Goal: Answer question/provide support

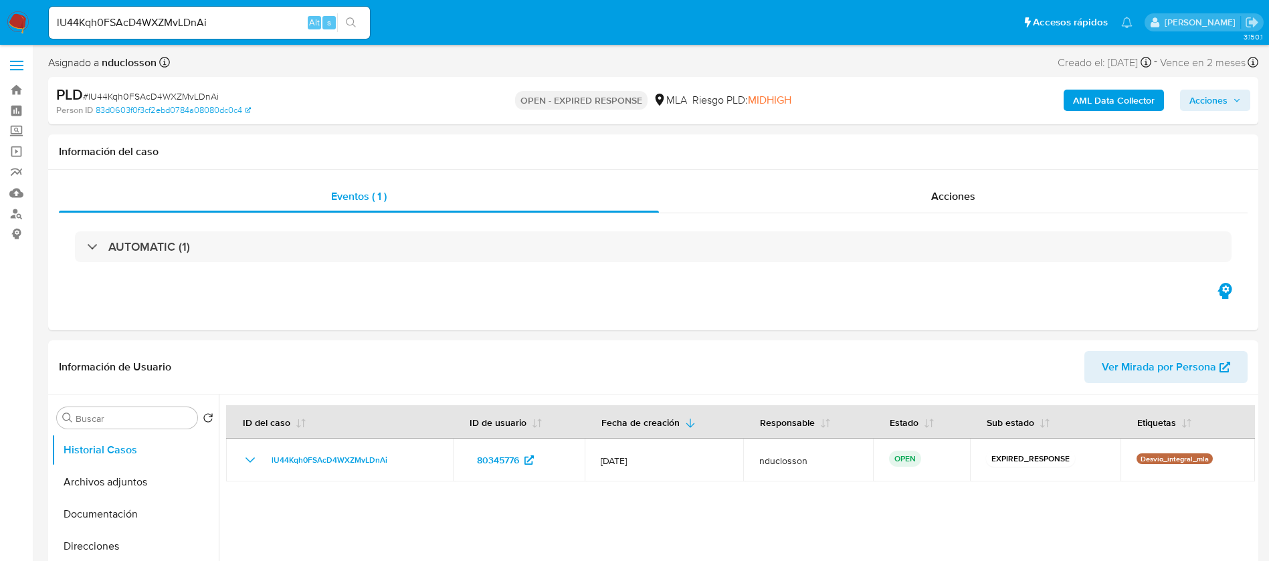
select select "10"
click at [164, 93] on span "# lU44Kqh0FSAcD4WXZMvLDnAi" at bounding box center [151, 96] width 136 height 13
copy span "lU44Kqh0FSAcD4WXZMvLDnAi"
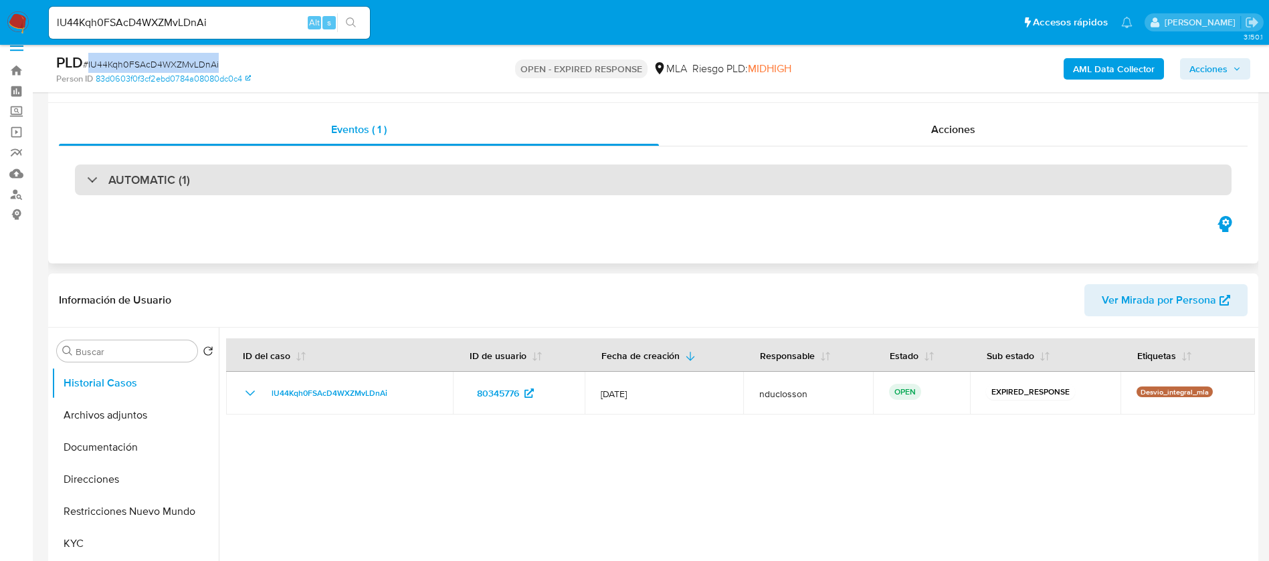
scroll to position [0, 0]
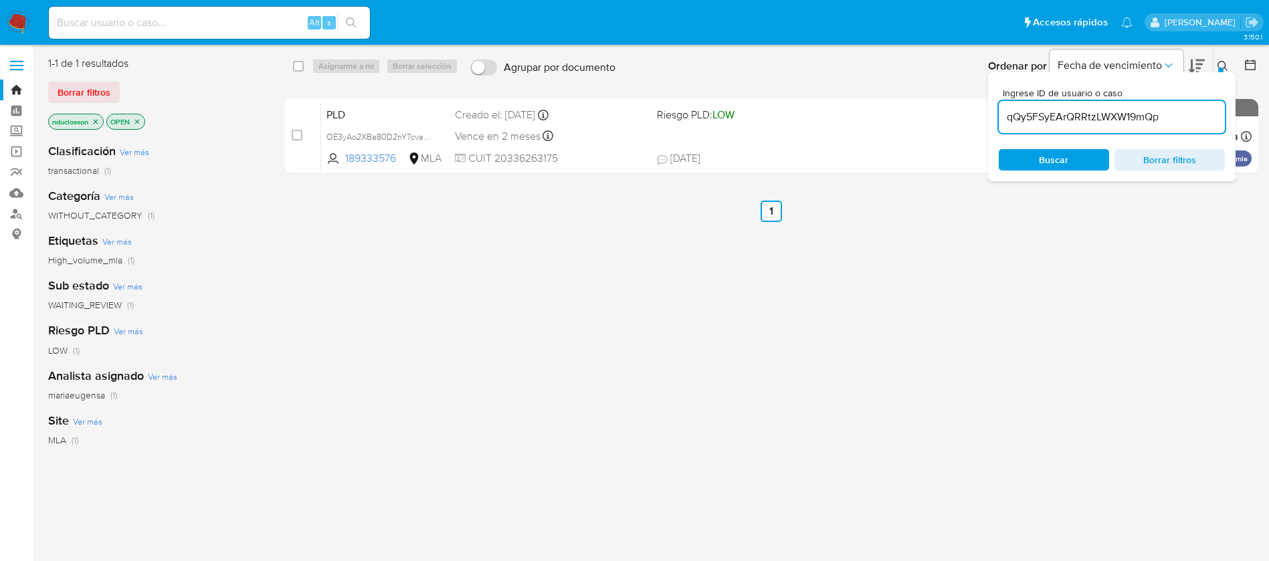
click at [1075, 110] on input "qQy5FSyEArQRRtzLWXW19mQp" at bounding box center [1111, 116] width 226 height 17
paste input "lU44Kqh0FSAcD4WXZMvLDnAi"
type input "lU44Kqh0FSAcD4WXZMvLDnAi"
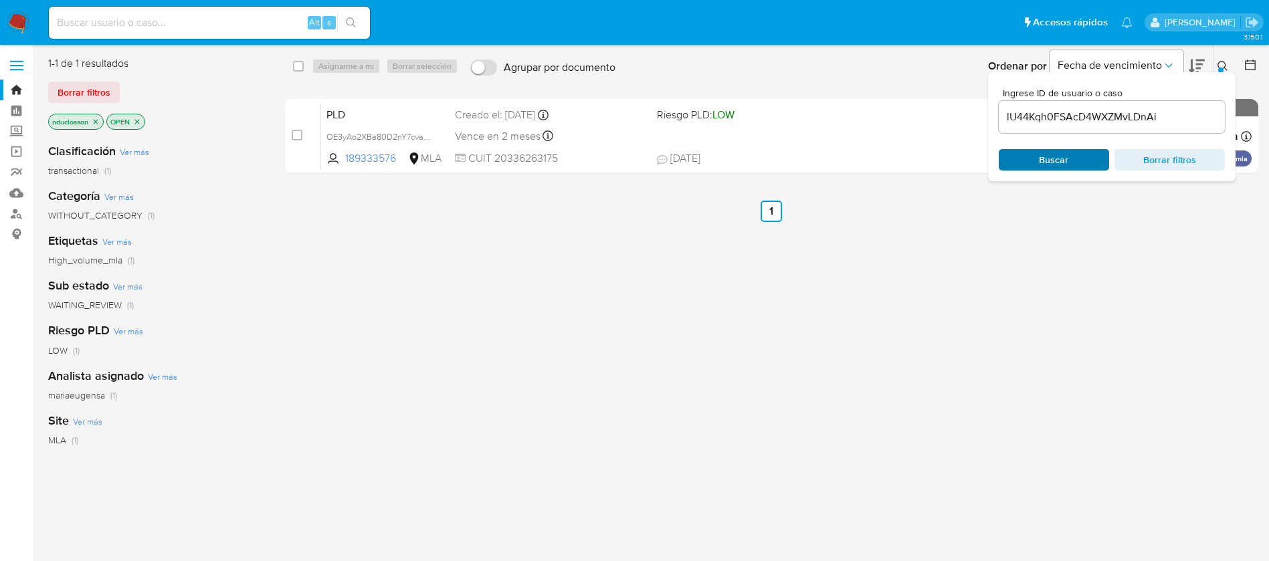
click at [1059, 157] on span "Buscar" at bounding box center [1053, 159] width 29 height 21
click at [293, 62] on input "checkbox" at bounding box center [298, 66] width 11 height 11
checkbox input "true"
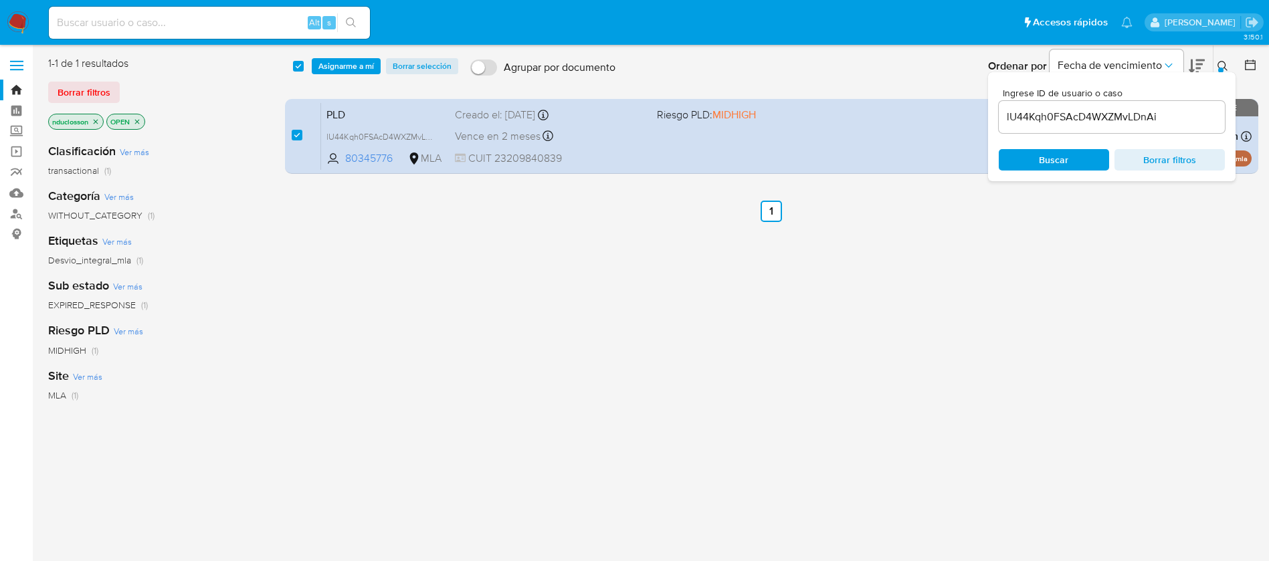
click at [341, 55] on div "select-all-cases-checkbox Asignarme a mí Borrar selección Agrupar por documento…" at bounding box center [772, 65] width 974 height 41
click at [361, 76] on div "select-all-cases-checkbox Asignarme a mí Borrar selección Agrupar por documento…" at bounding box center [772, 65] width 974 height 41
click at [348, 64] on span "Asignarme a mí" at bounding box center [346, 66] width 56 height 13
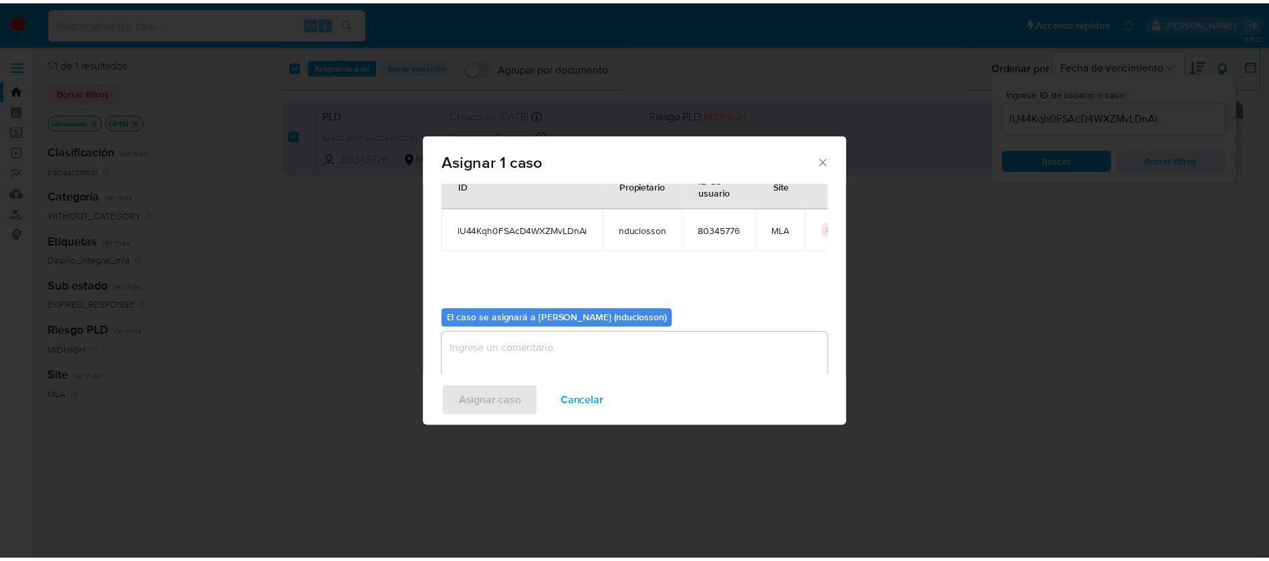
scroll to position [70, 0]
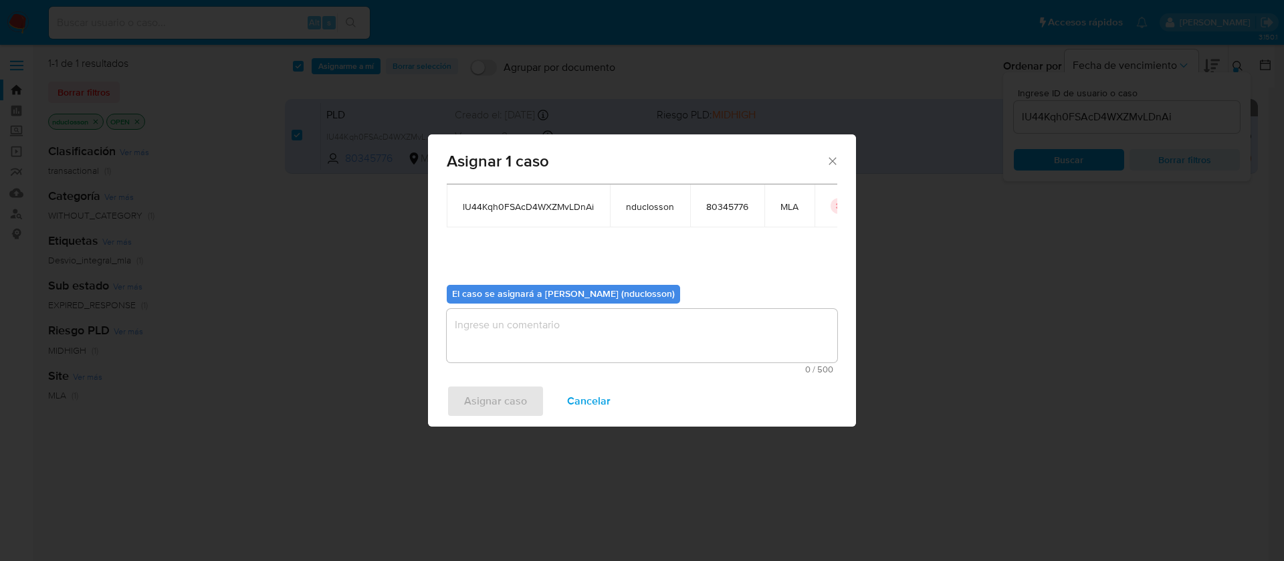
click at [578, 330] on textarea "assign-modal" at bounding box center [642, 336] width 391 height 54
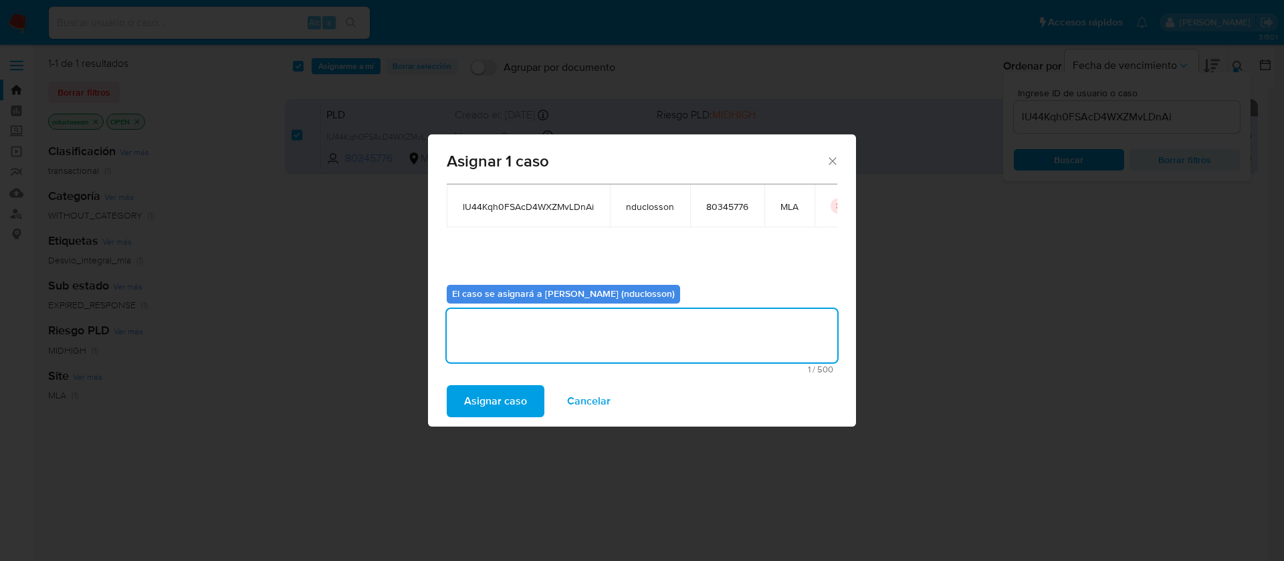
click at [505, 396] on span "Asignar caso" at bounding box center [495, 401] width 63 height 29
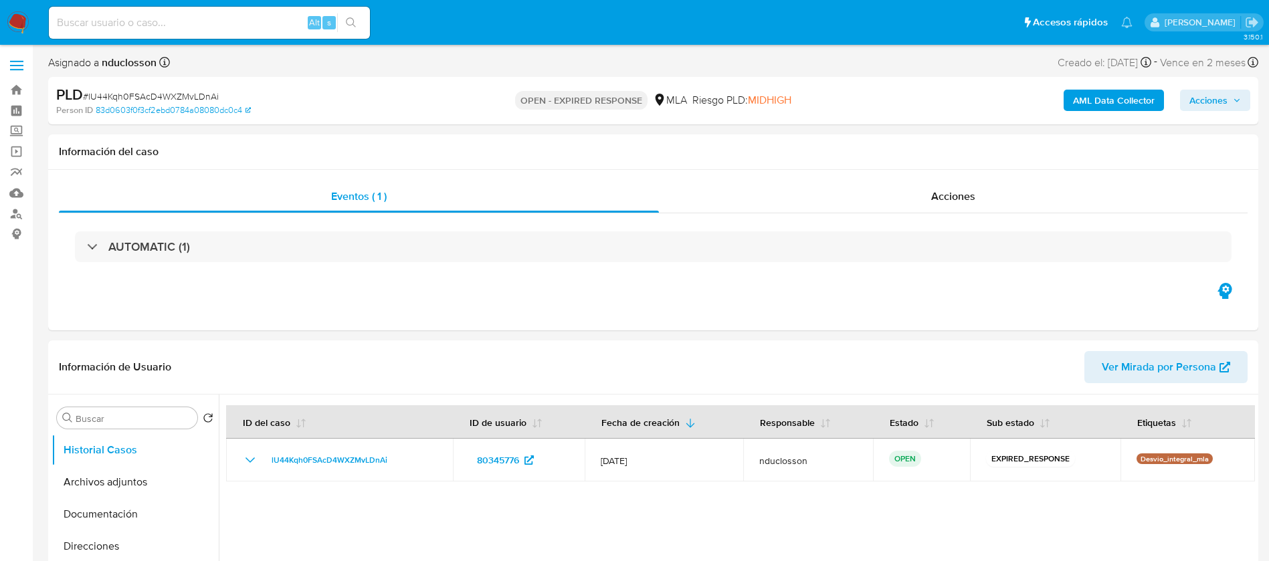
select select "10"
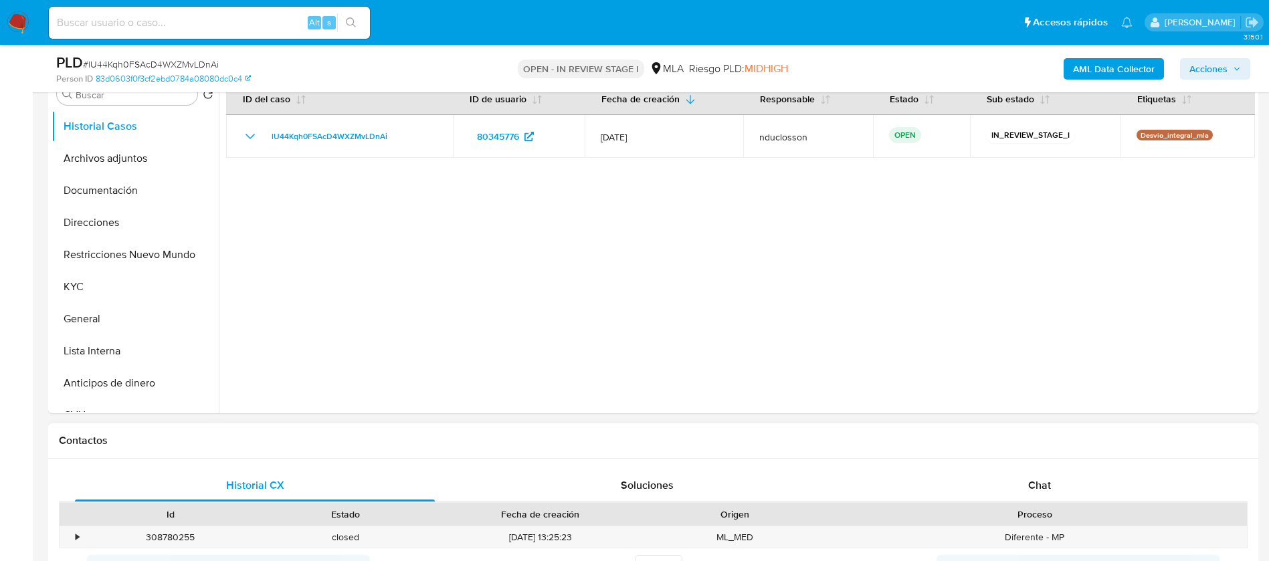
scroll to position [502, 0]
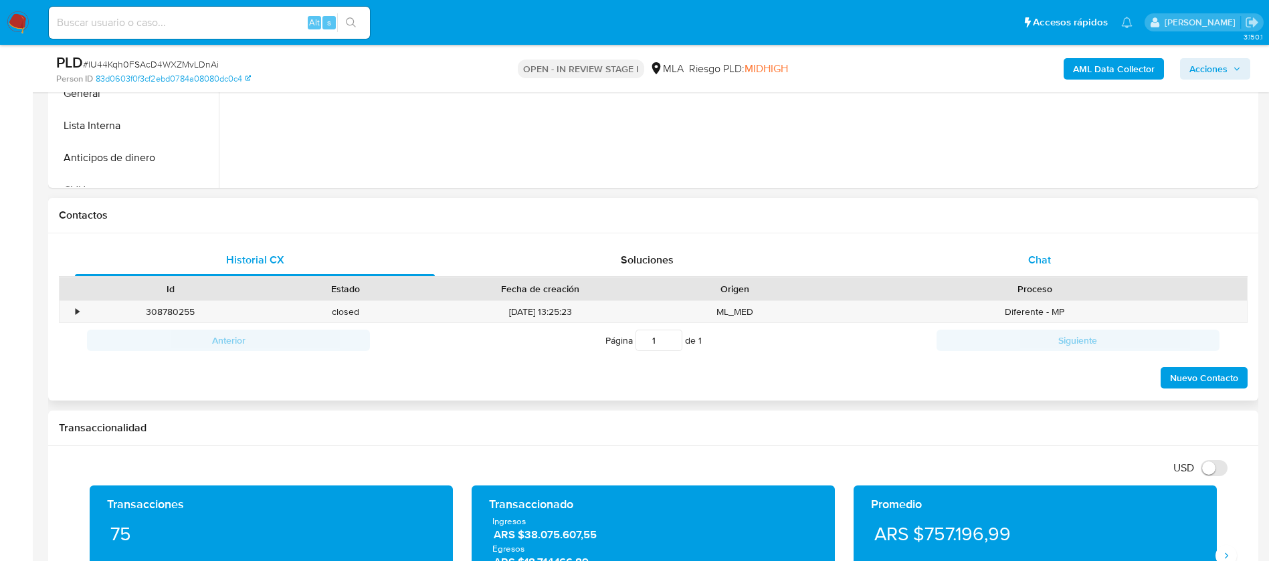
click at [1044, 263] on span "Chat" at bounding box center [1039, 259] width 23 height 15
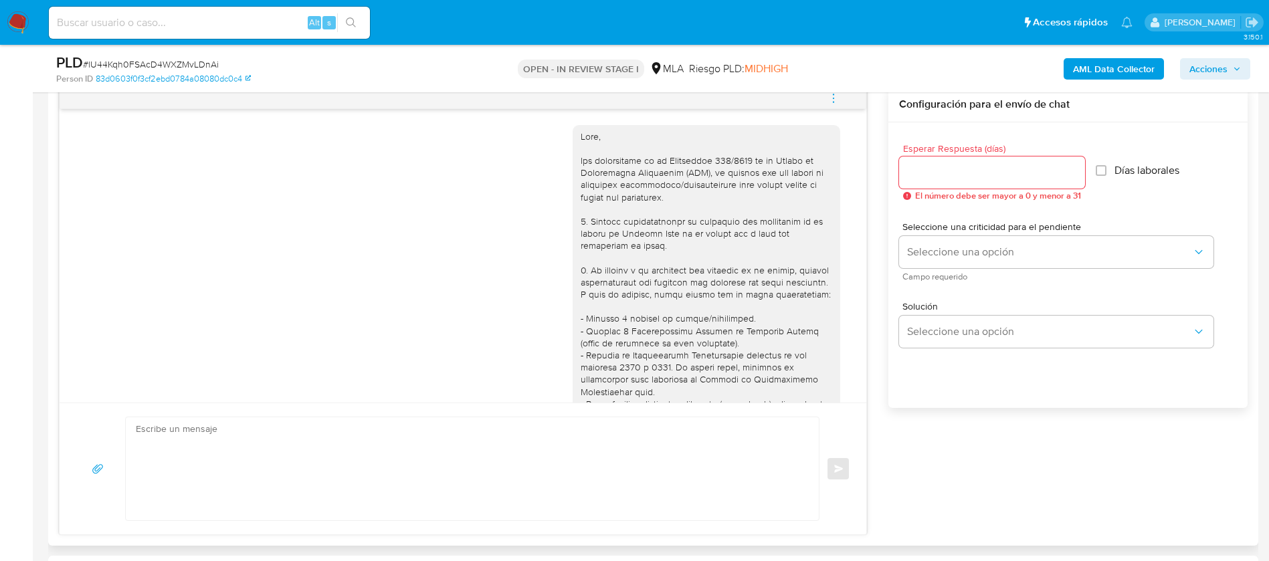
scroll to position [758, 0]
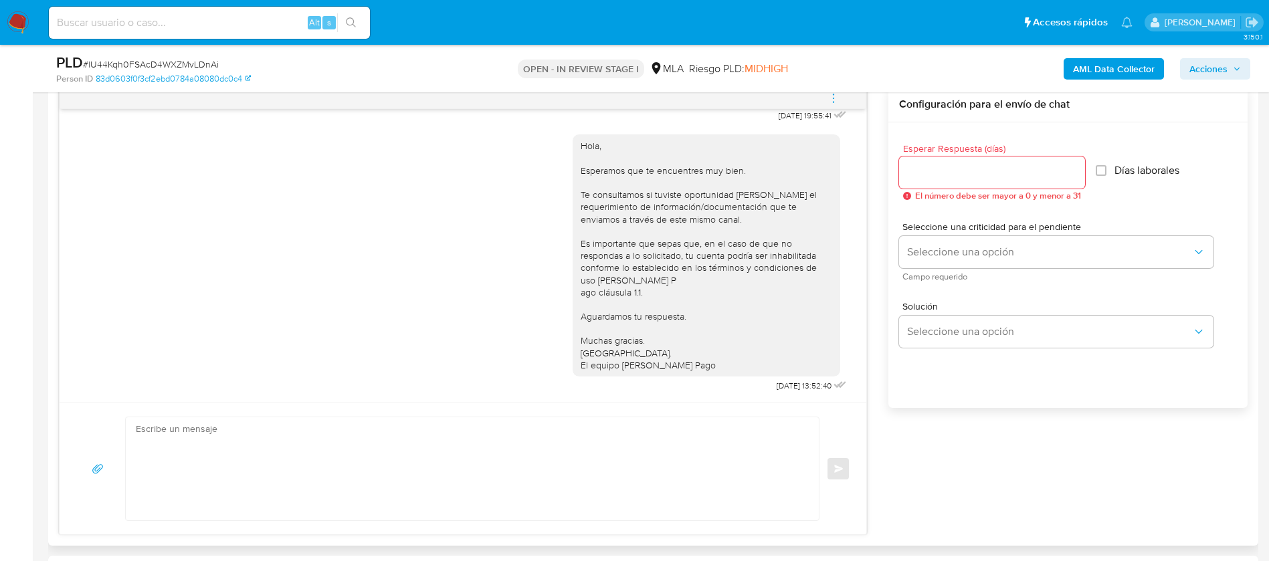
click at [389, 465] on textarea at bounding box center [469, 468] width 666 height 103
paste textarea "Hola Leandro, En función de las operaciones registradas en tu cuenta de Mercado…"
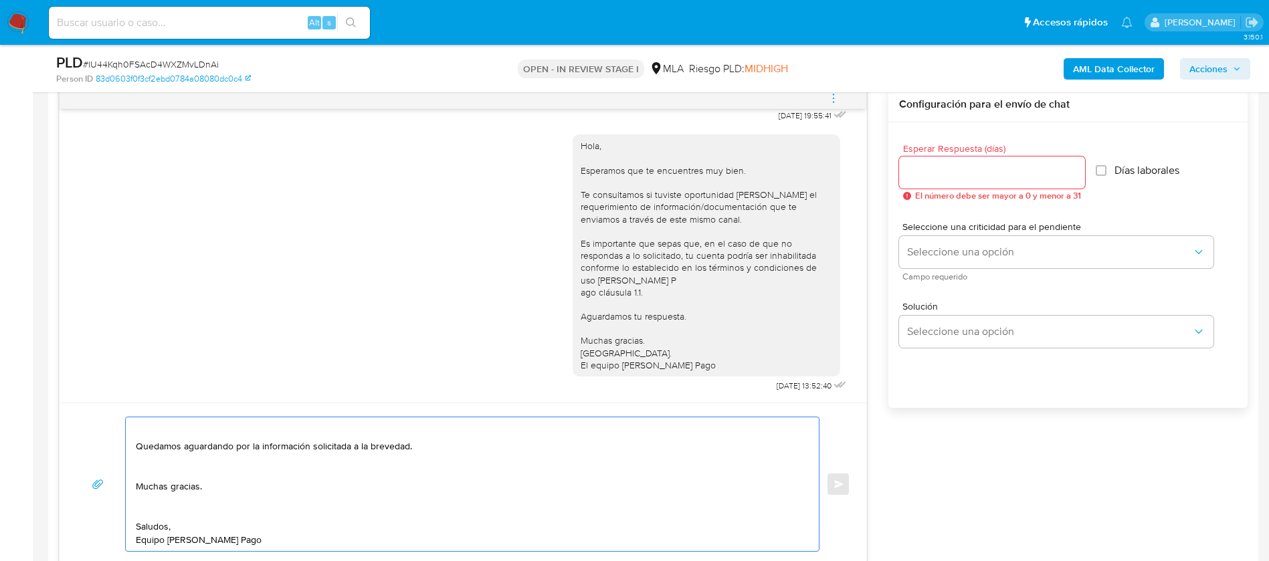
click at [156, 511] on textarea "Hola Leandro, En función de las operaciones registradas en tu cuenta de Mercado…" at bounding box center [469, 484] width 666 height 134
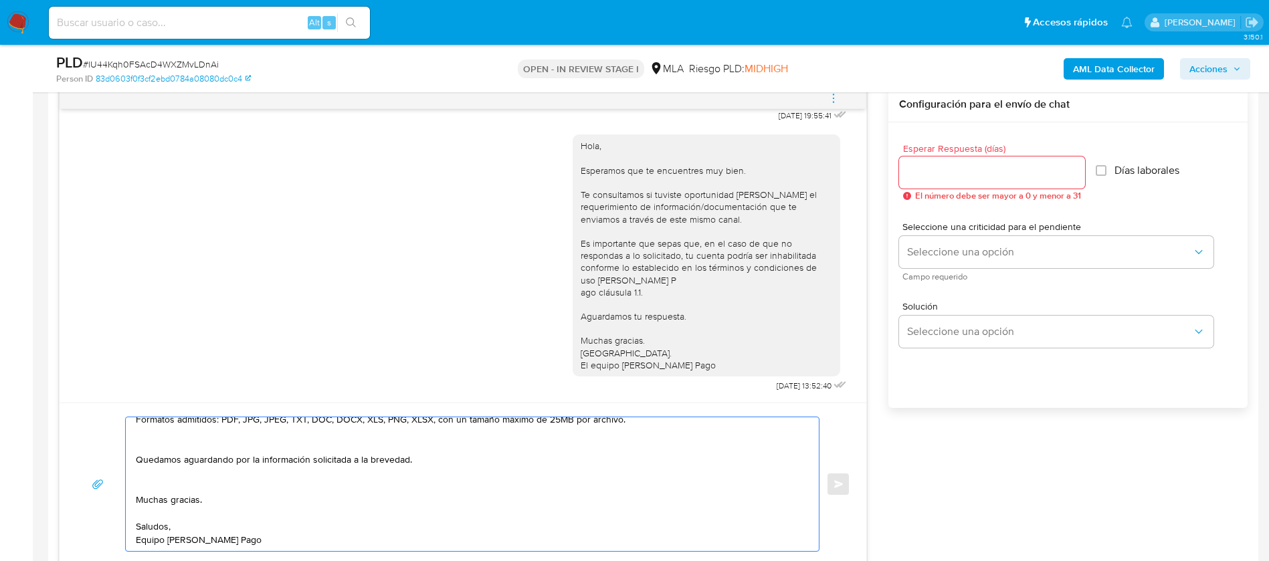
click at [153, 481] on textarea "Hola Leandro, En función de las operaciones registradas en tu cuenta de Mercado…" at bounding box center [469, 484] width 666 height 134
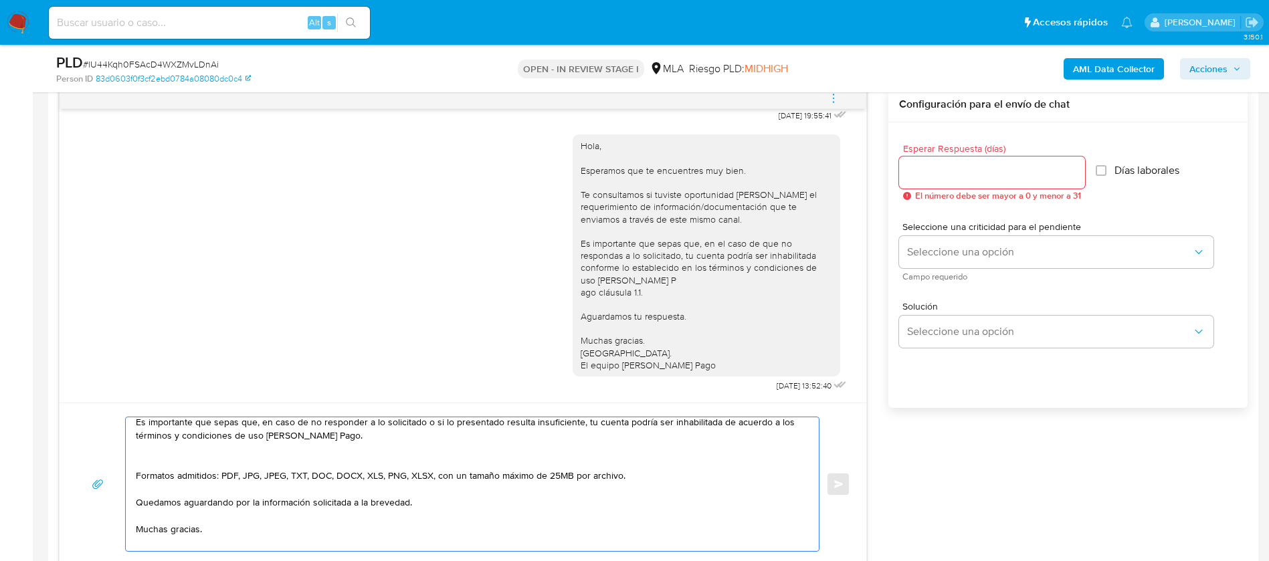
scroll to position [96, 0]
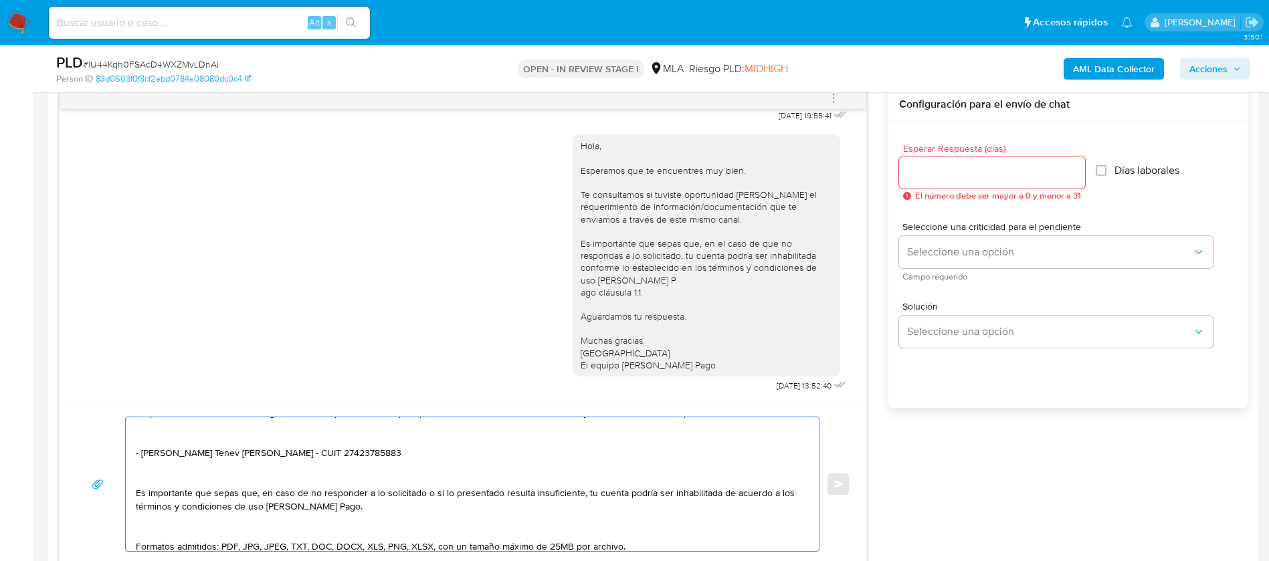
click at [149, 529] on textarea "Hola Leandro, En función de las operaciones registradas en tu cuenta de Mercado…" at bounding box center [469, 484] width 666 height 134
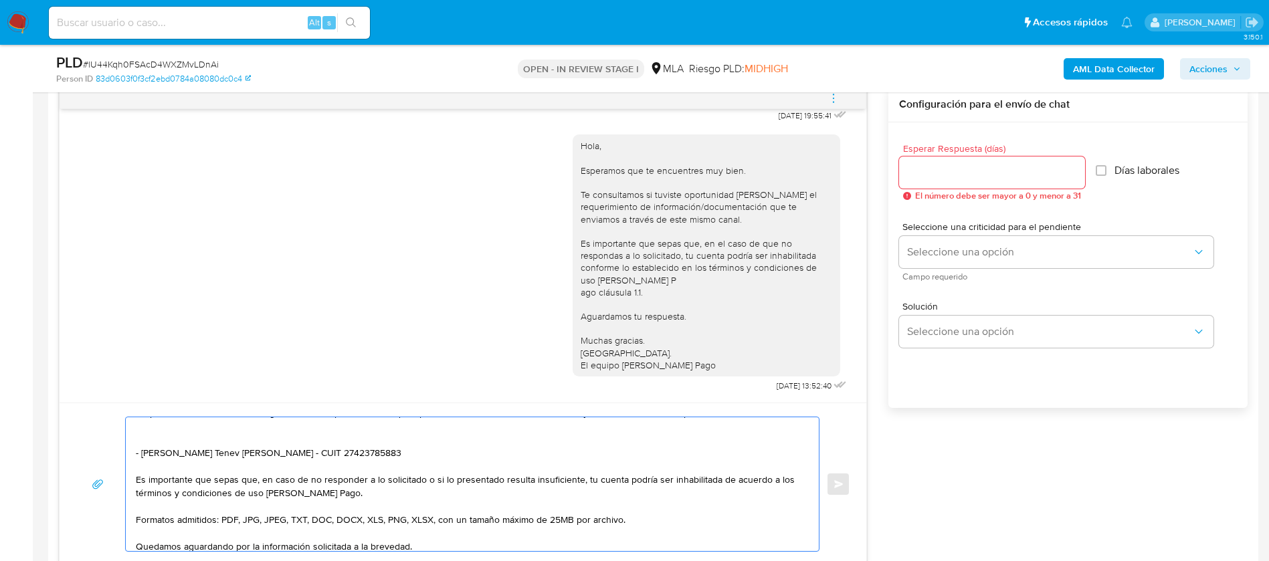
scroll to position [0, 0]
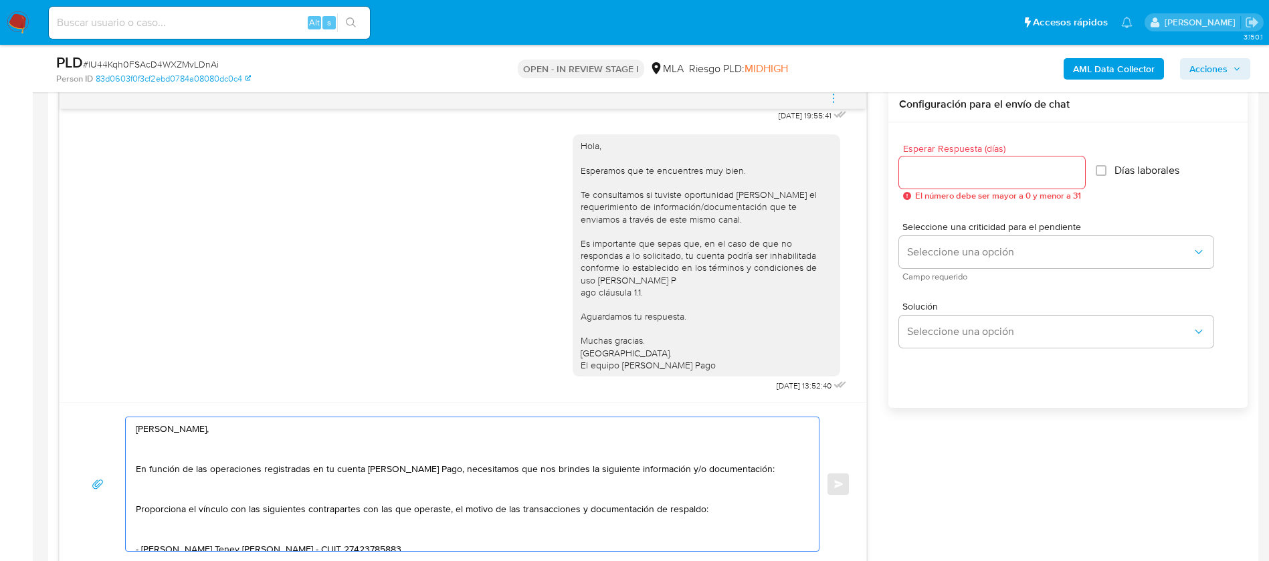
click at [146, 528] on textarea "Hola Leandro, En función de las operaciones registradas en tu cuenta de Mercado…" at bounding box center [469, 484] width 666 height 134
click at [147, 532] on textarea "Hola Leandro, En función de las operaciones registradas en tu cuenta de Mercado…" at bounding box center [469, 484] width 666 height 134
click at [149, 482] on textarea "Hola Leandro, En función de las operaciones registradas en tu cuenta de Mercado…" at bounding box center [469, 484] width 666 height 134
click at [152, 496] on textarea "Hola Leandro, En función de las operaciones registradas en tu cuenta de Mercado…" at bounding box center [469, 484] width 666 height 134
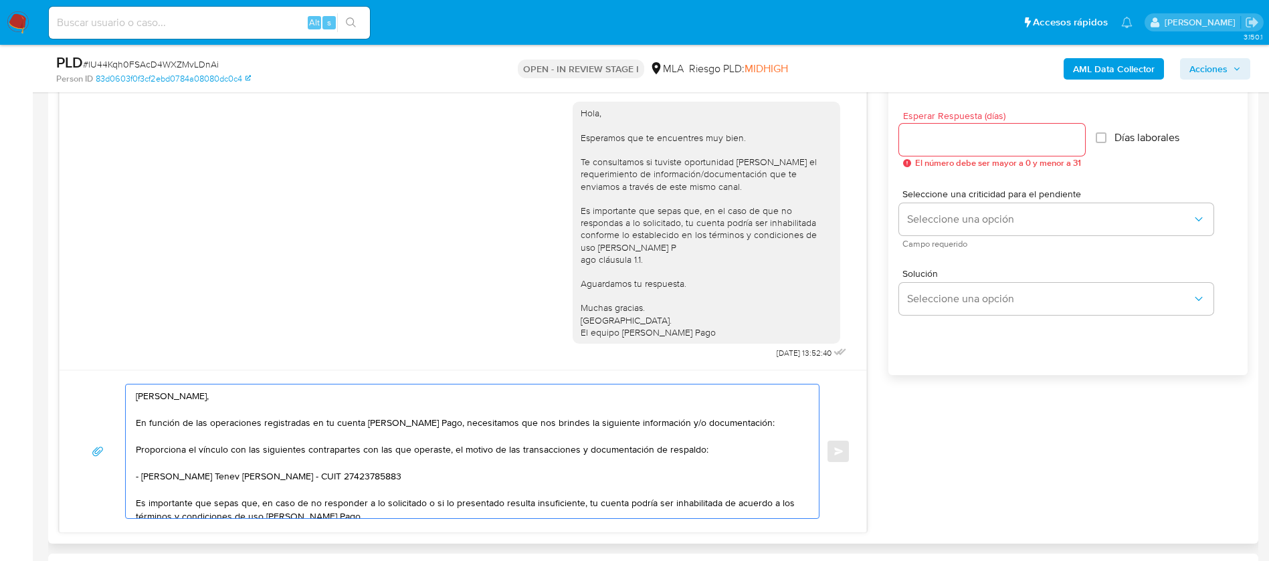
scroll to position [602, 0]
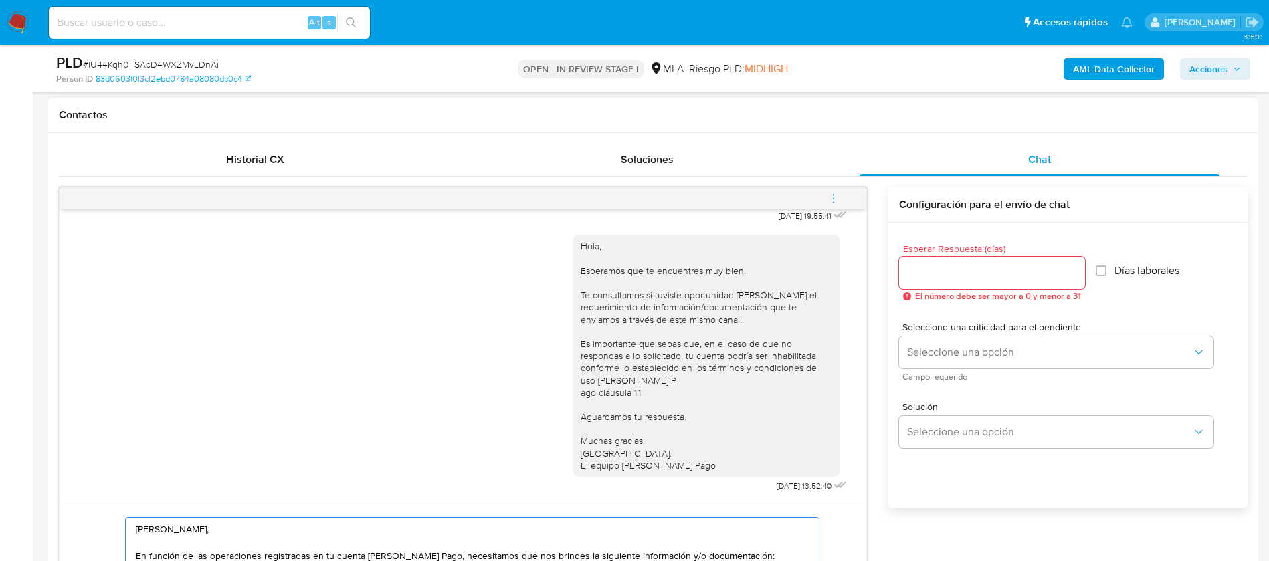
type textarea "[PERSON_NAME], En función de las operaciones registradas en tu cuenta [PERSON_N…"
drag, startPoint x: 934, startPoint y: 274, endPoint x: 847, endPoint y: 437, distance: 184.9
click at [934, 274] on input "Esperar Respuesta (días)" at bounding box center [992, 272] width 186 height 17
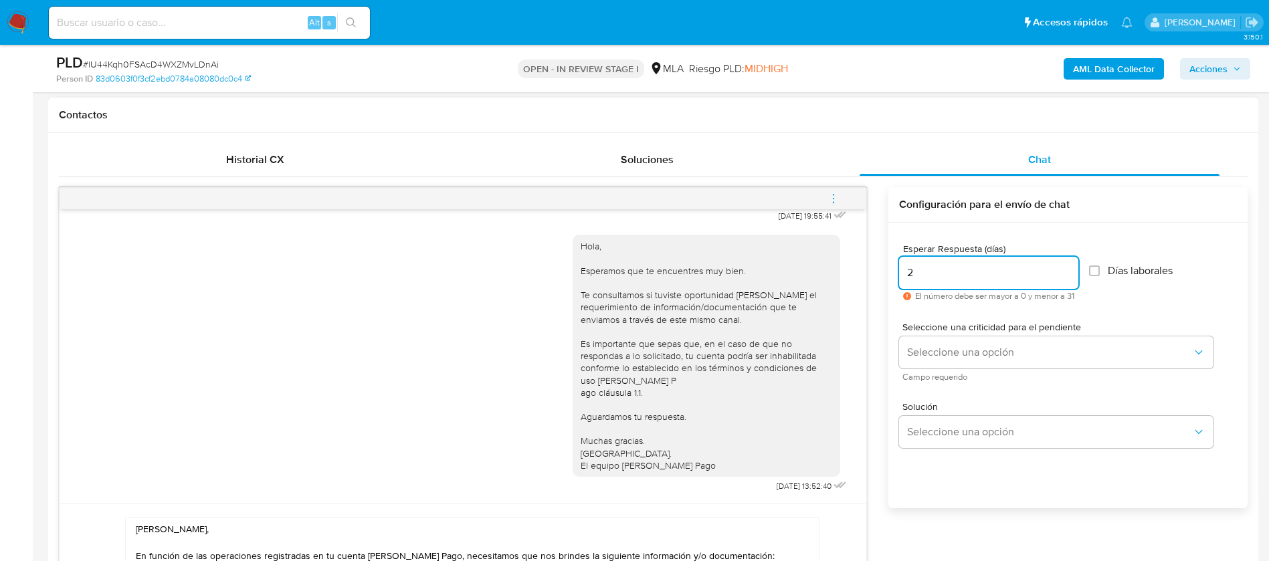
type input "2"
drag, startPoint x: 930, startPoint y: 492, endPoint x: 920, endPoint y: 431, distance: 61.6
click at [928, 492] on div "Esperar Respuesta (días) 2 El número debe ser mayor a 0 y menor a 31 Días labor…" at bounding box center [1067, 383] width 359 height 321
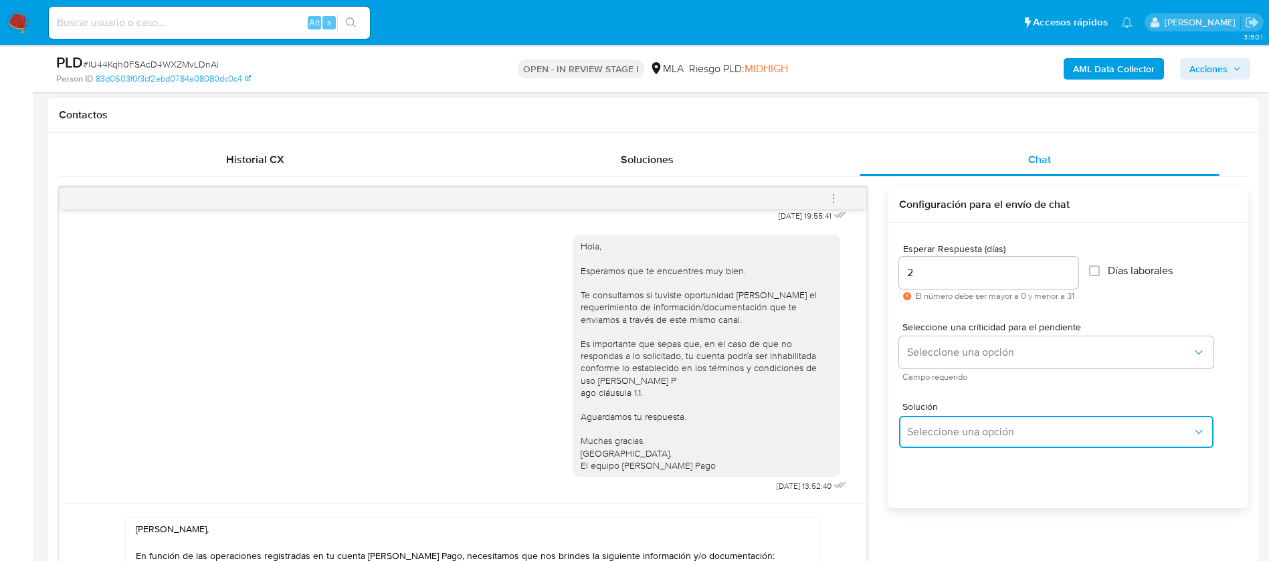
click at [920, 430] on span "Seleccione una opción" at bounding box center [1049, 431] width 285 height 13
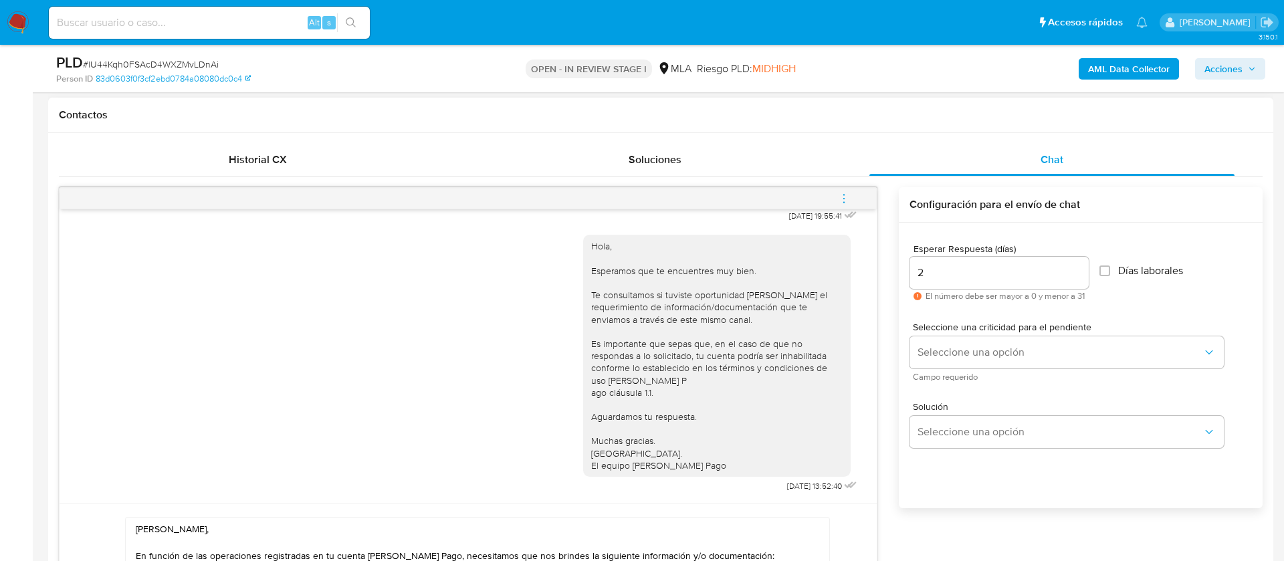
click at [983, 450] on div "Solución Seleccione una opción" at bounding box center [1081, 427] width 342 height 73
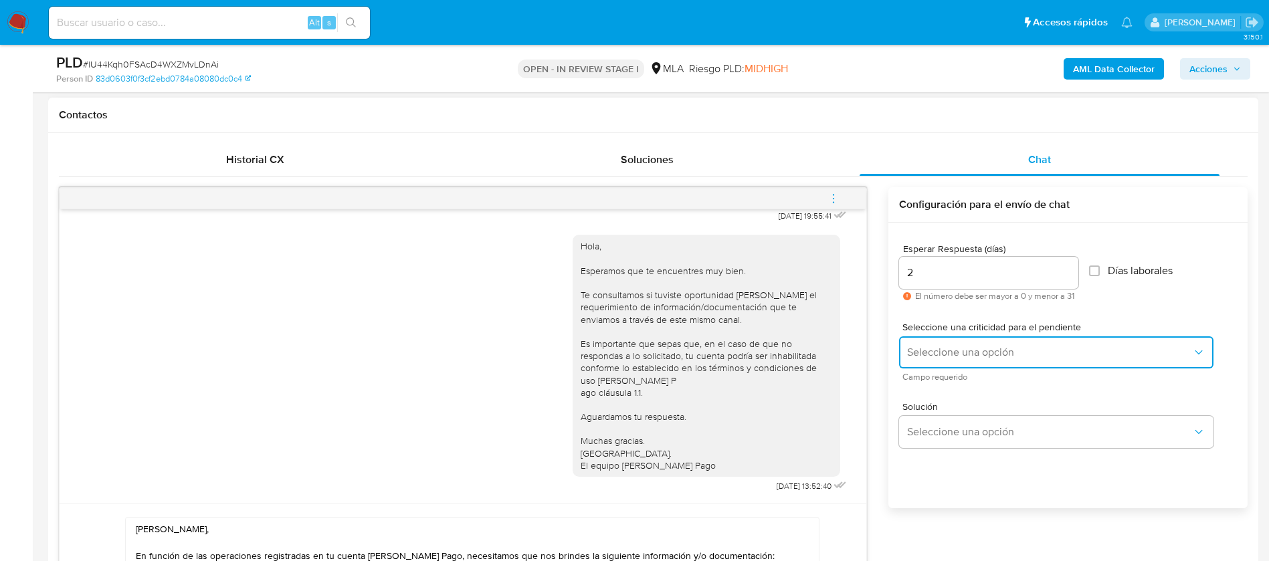
click at [965, 351] on span "Seleccione una opción" at bounding box center [1049, 352] width 285 height 13
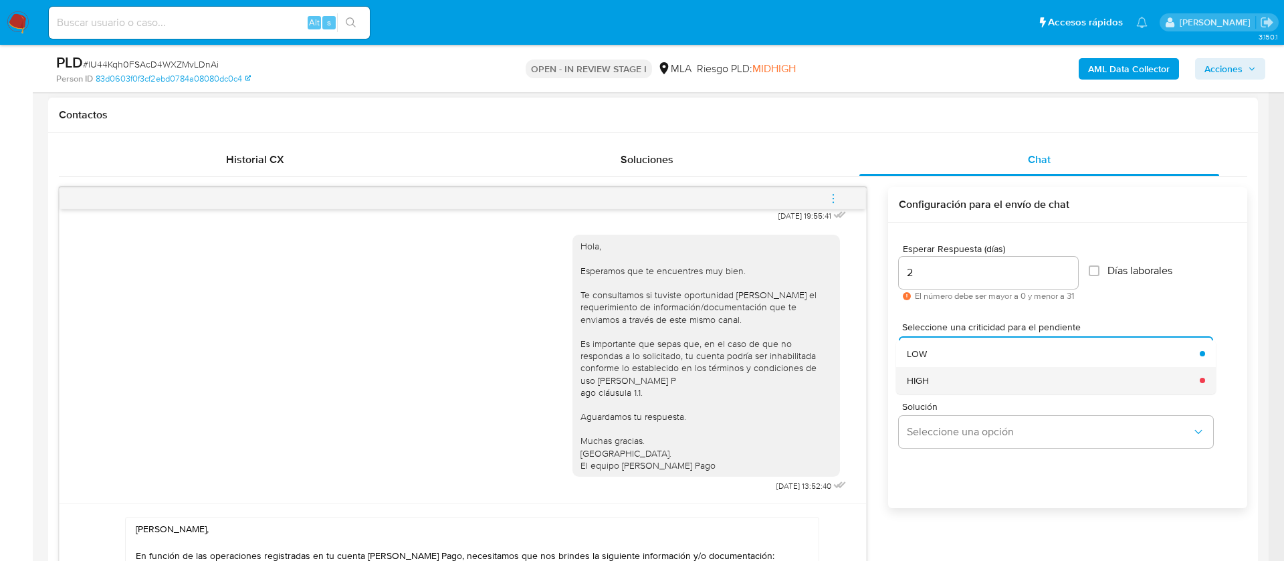
click at [943, 385] on div "HIGH" at bounding box center [1049, 380] width 285 height 27
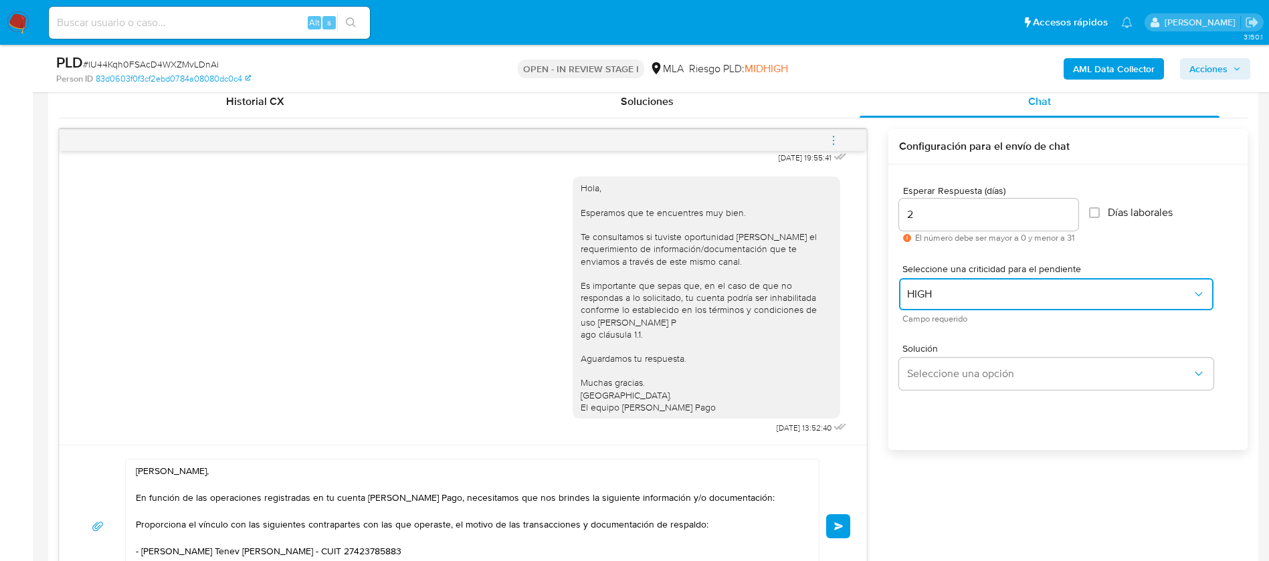
scroll to position [702, 0]
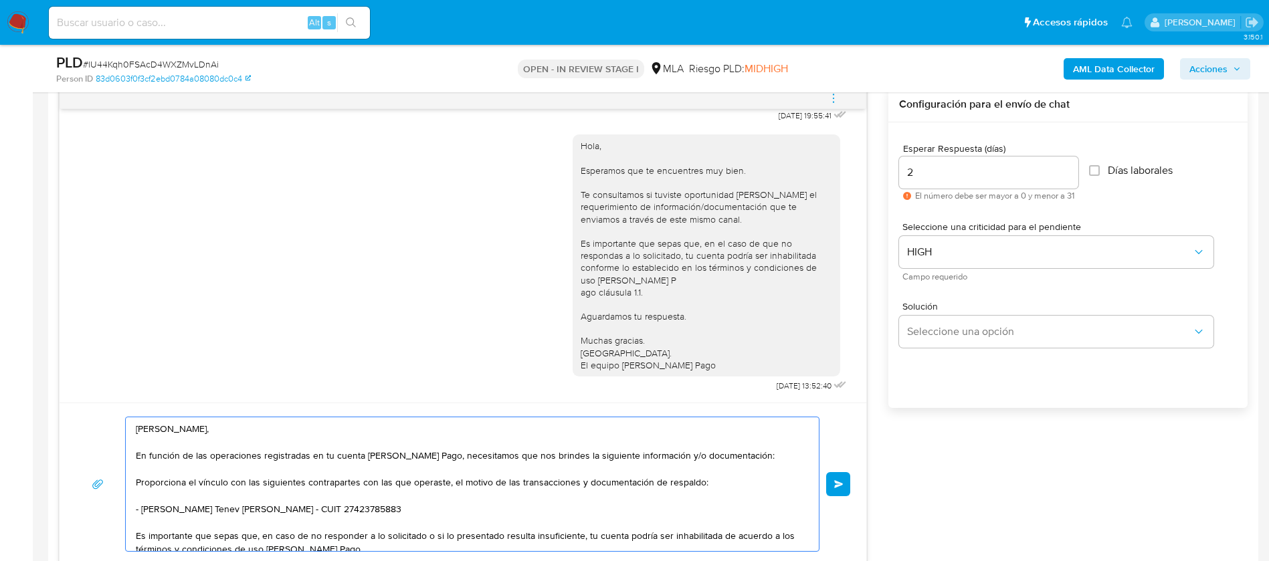
click at [294, 446] on textarea "[PERSON_NAME], En función de las operaciones registradas en tu cuenta [PERSON_N…" at bounding box center [469, 484] width 666 height 134
click at [228, 470] on textarea "[PERSON_NAME], En función de las operaciones registradas en tu cuenta [PERSON_N…" at bounding box center [469, 484] width 666 height 134
click at [229, 502] on textarea "[PERSON_NAME], En función de las operaciones registradas en tu cuenta [PERSON_N…" at bounding box center [469, 484] width 666 height 134
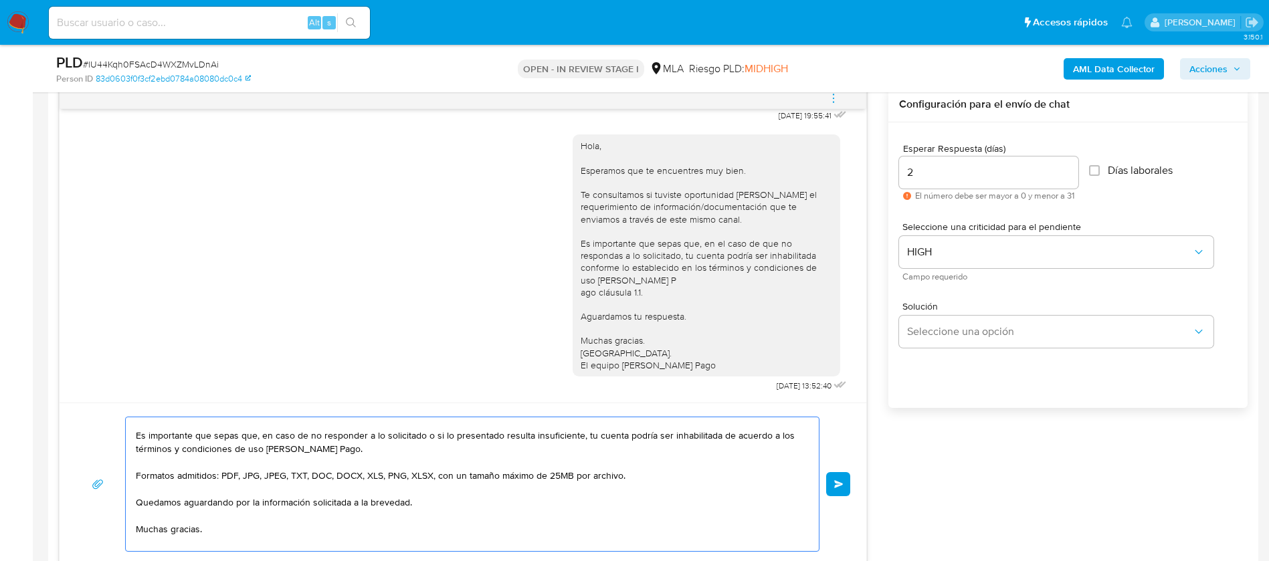
scroll to position [803, 0]
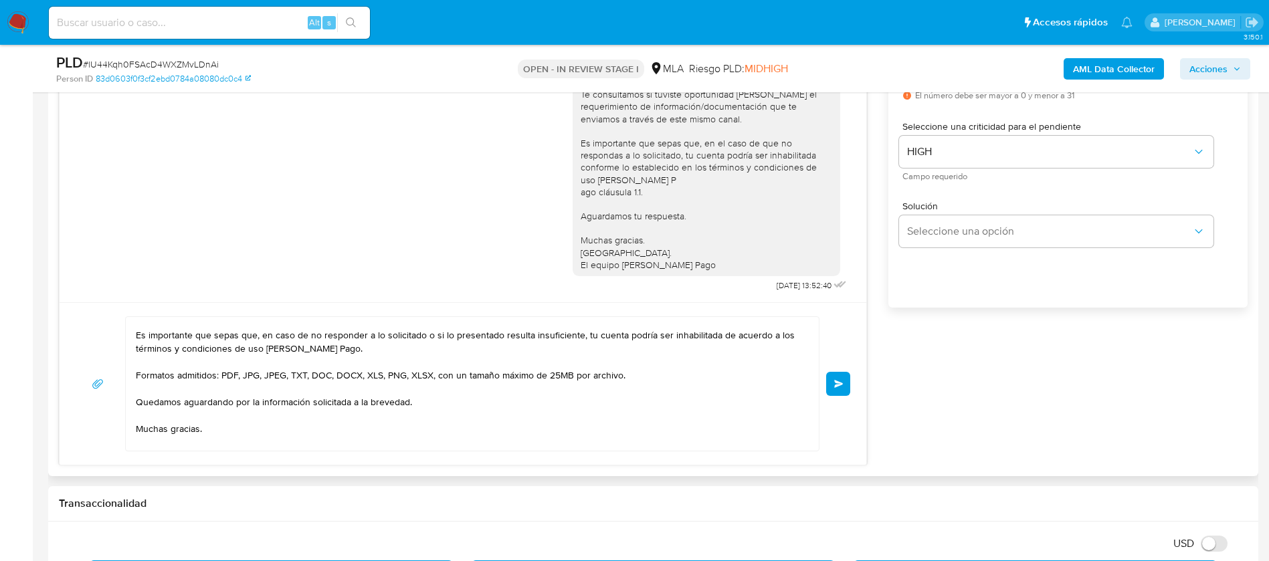
click at [474, 451] on div "[PERSON_NAME], En función de las operaciones registradas en tu cuenta [PERSON_N…" at bounding box center [472, 383] width 694 height 135
click at [313, 439] on textarea "[PERSON_NAME], En función de las operaciones registradas en tu cuenta [PERSON_N…" at bounding box center [469, 384] width 666 height 134
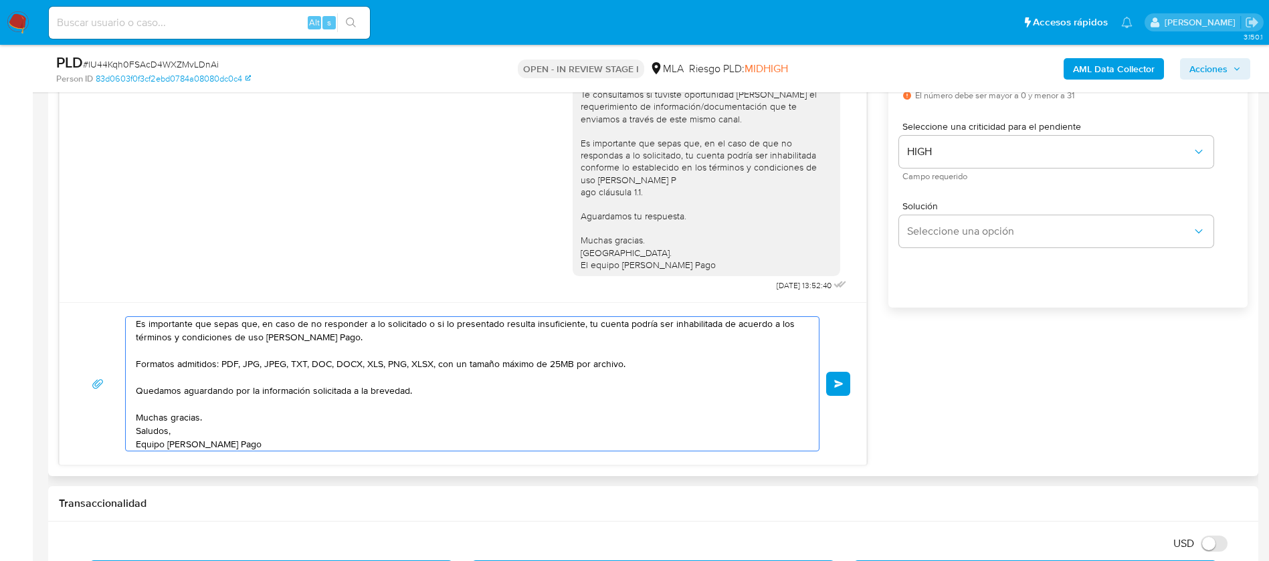
click at [251, 417] on textarea "Hola Leandro, En función de las operaciones registradas en tu cuenta de Mercado…" at bounding box center [469, 384] width 666 height 134
type textarea "[PERSON_NAME], En función de las operaciones registradas en tu cuenta [PERSON_N…"
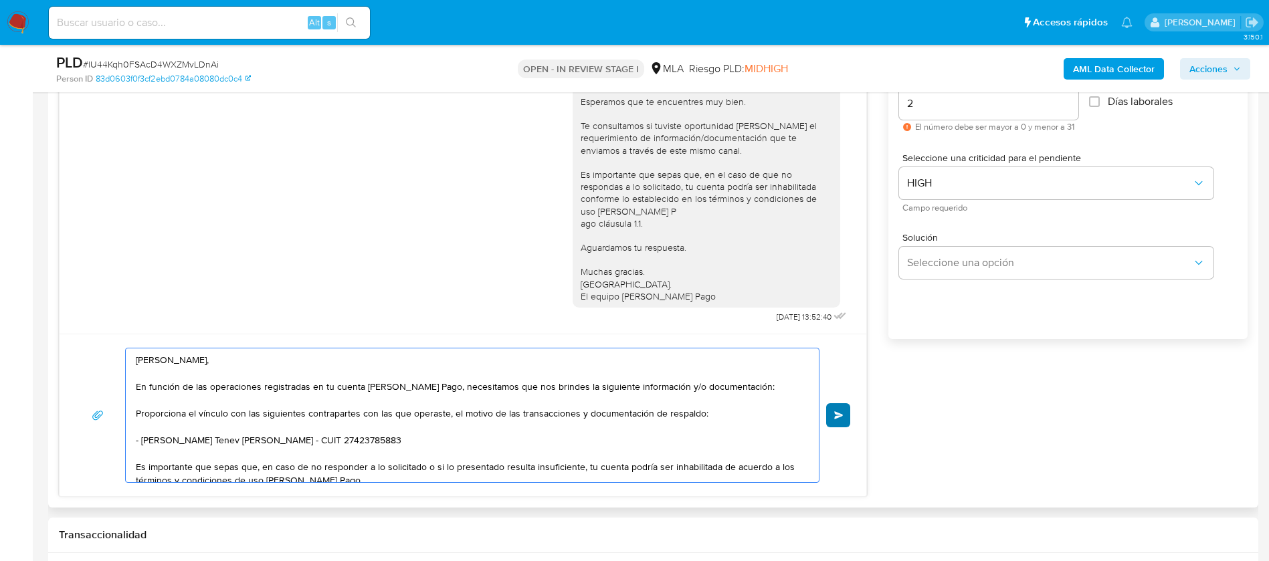
scroll to position [803, 0]
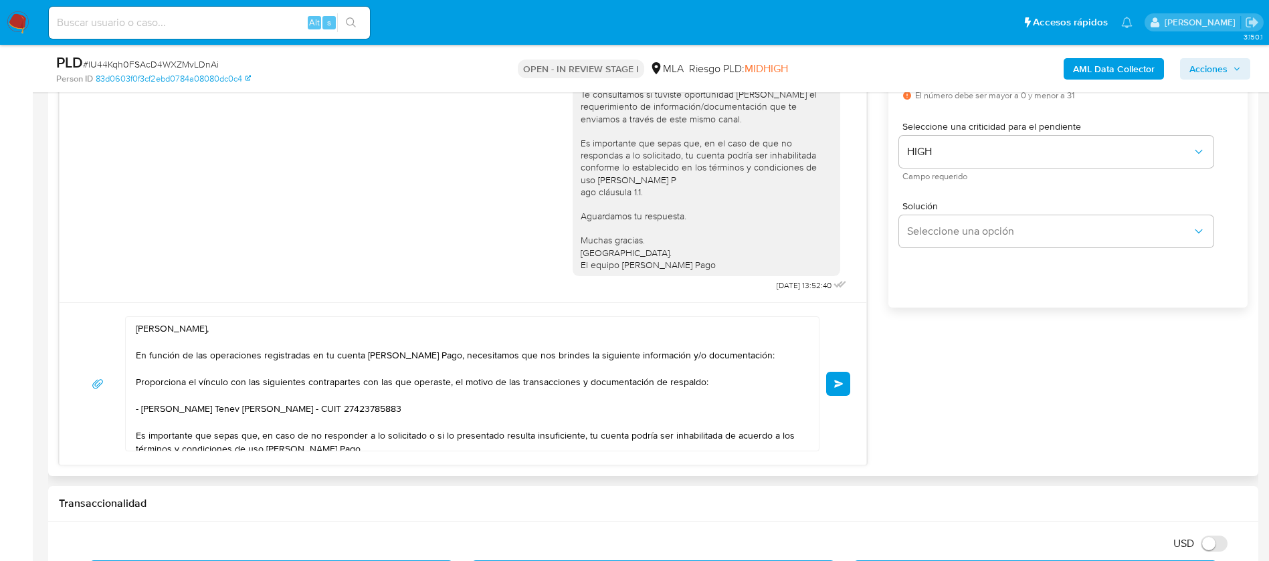
click at [839, 376] on button "Enviar" at bounding box center [838, 384] width 24 height 24
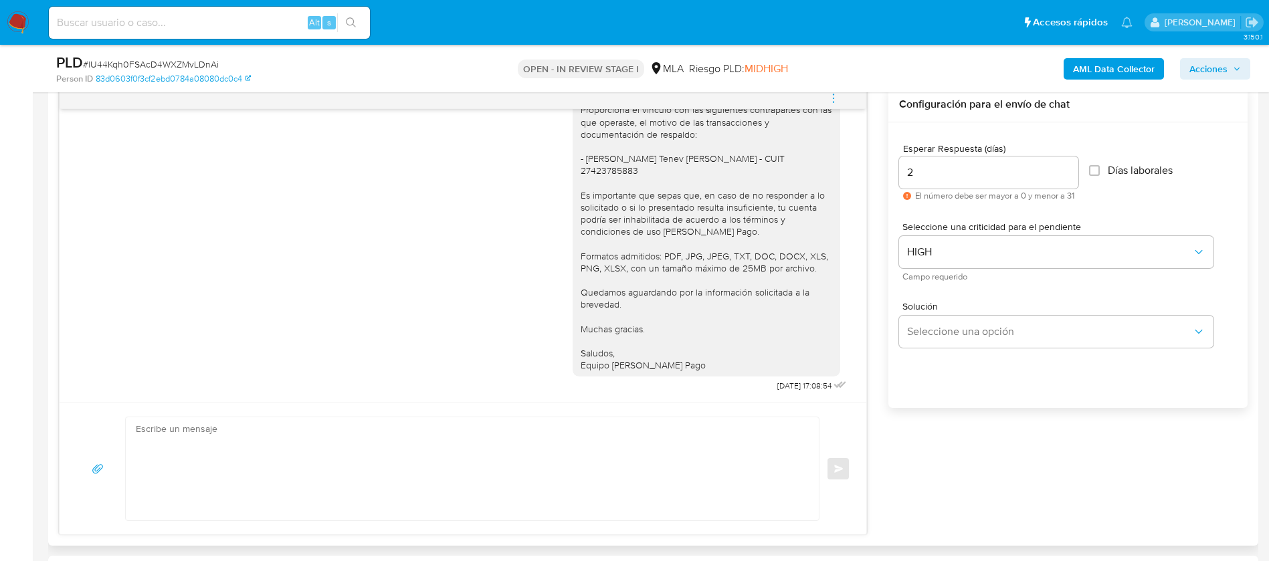
scroll to position [1126, 0]
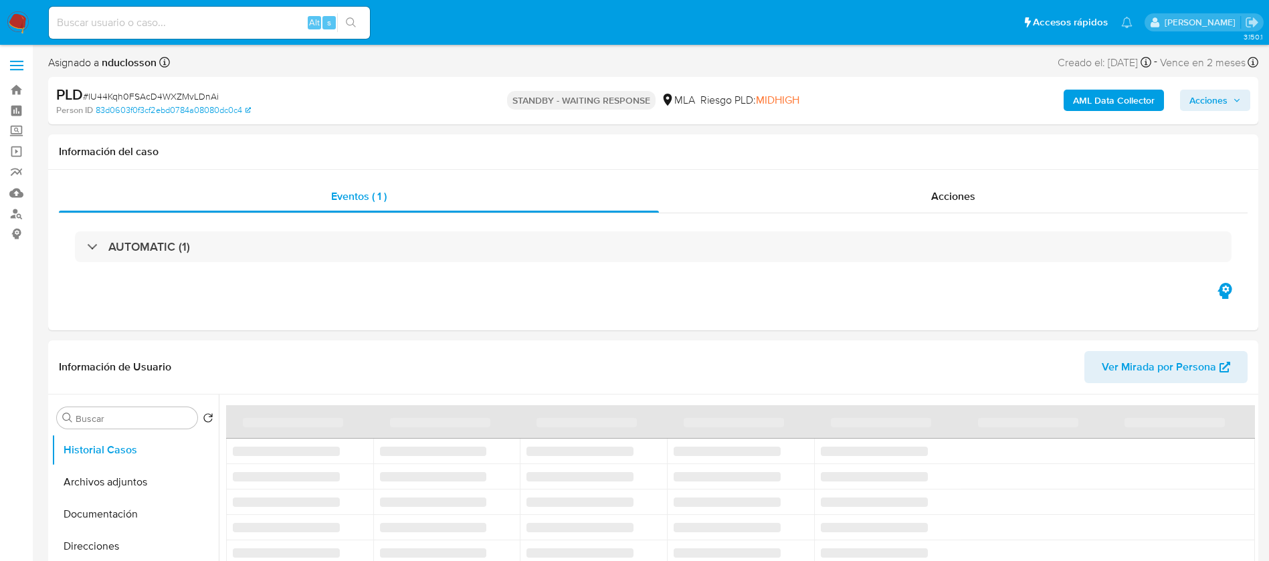
select select "10"
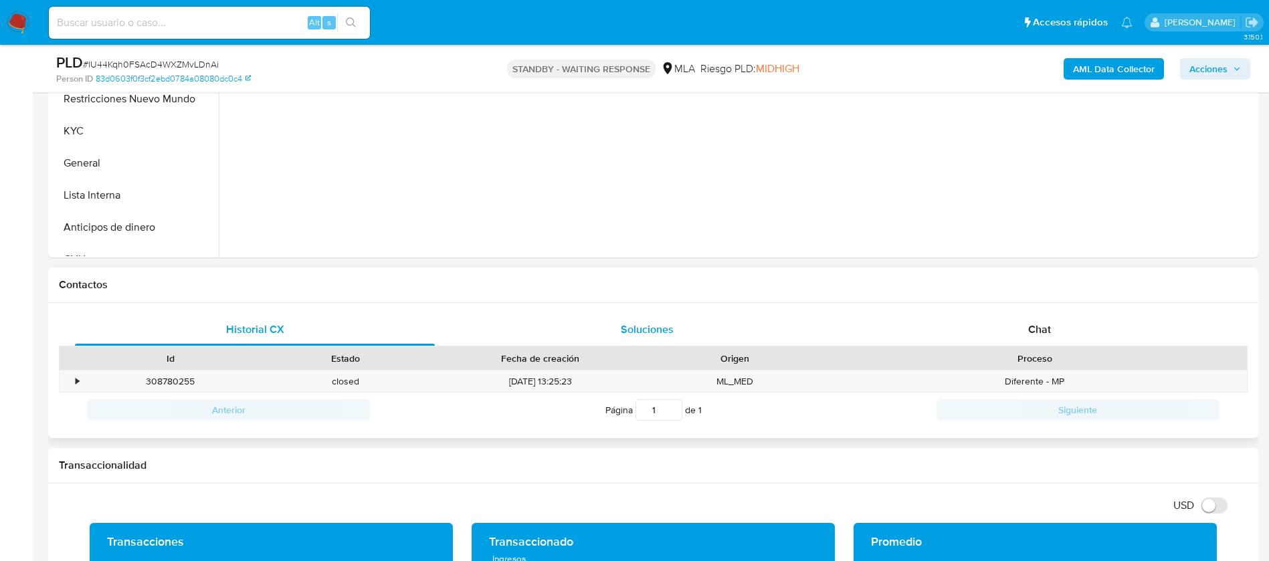
scroll to position [502, 0]
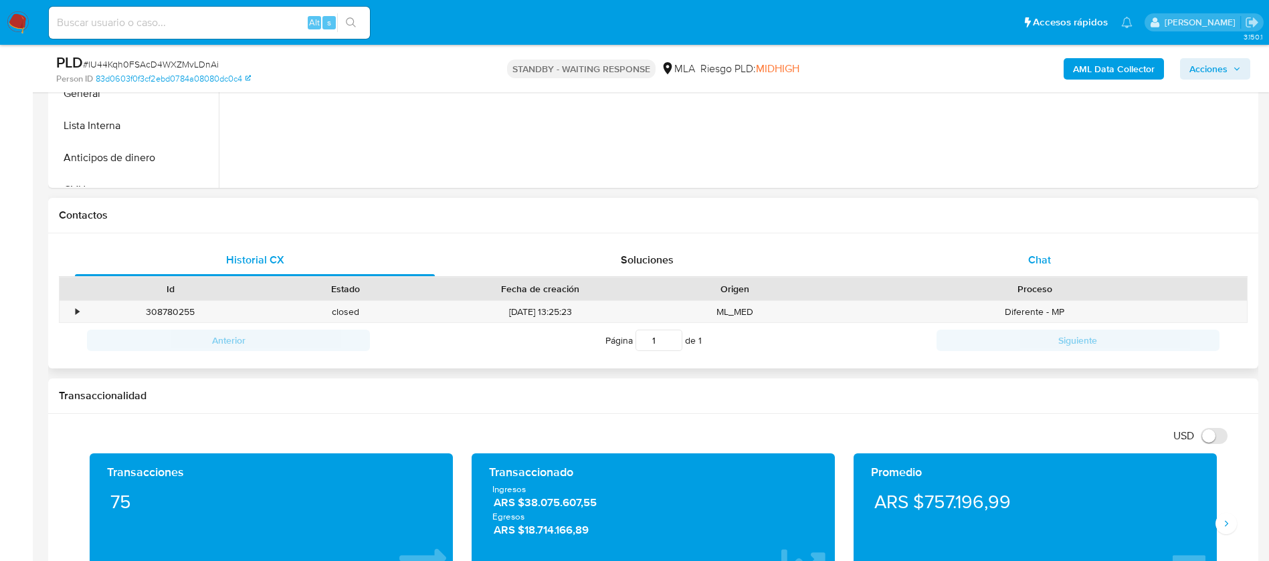
click at [1008, 247] on div "Chat" at bounding box center [1039, 260] width 360 height 32
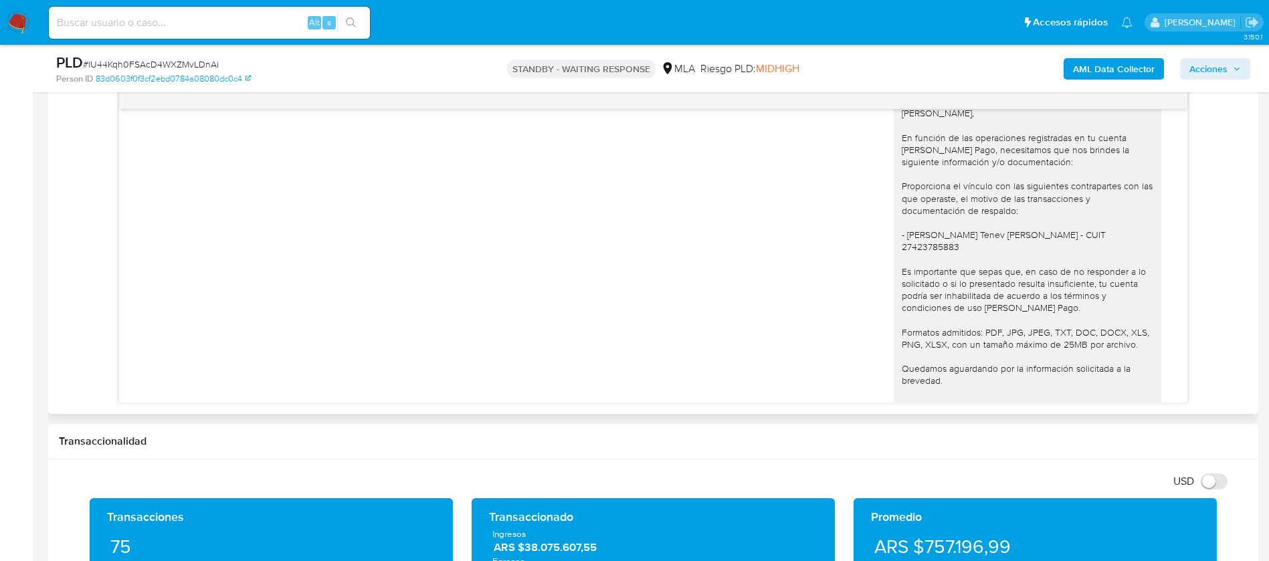
scroll to position [1126, 0]
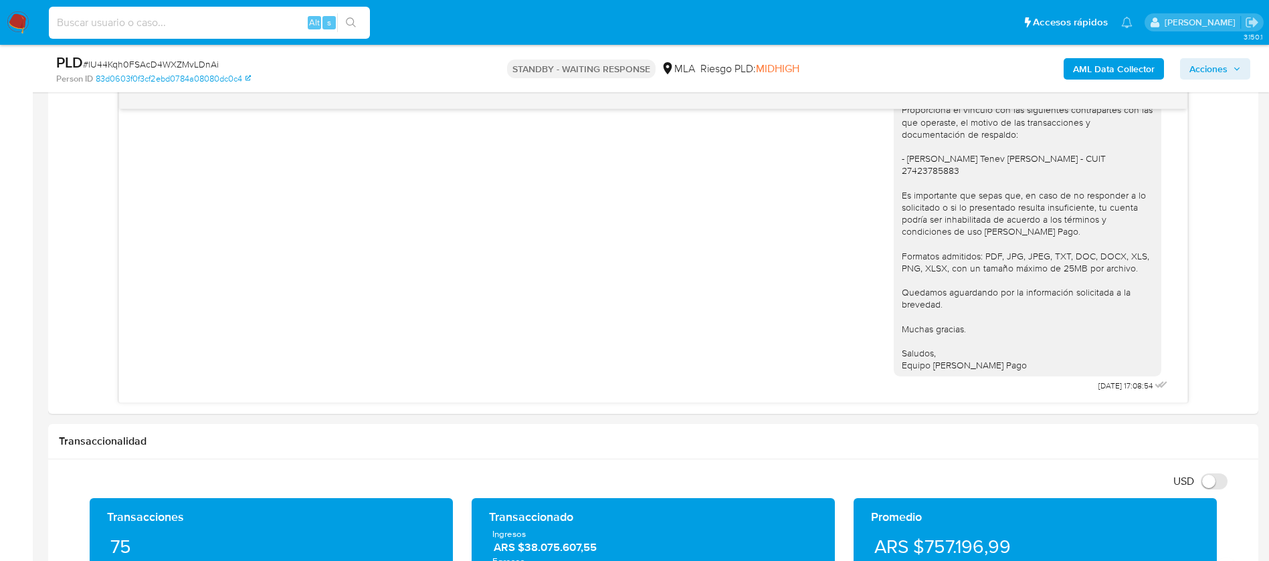
click at [164, 20] on input at bounding box center [209, 22] width 321 height 17
paste input "Q57dpENhOYtbsZvt5cFqx2Nj"
type input "Q57dpENhOYtbsZvt5cFqx2Nj"
click at [360, 20] on button "search-icon" at bounding box center [350, 22] width 27 height 19
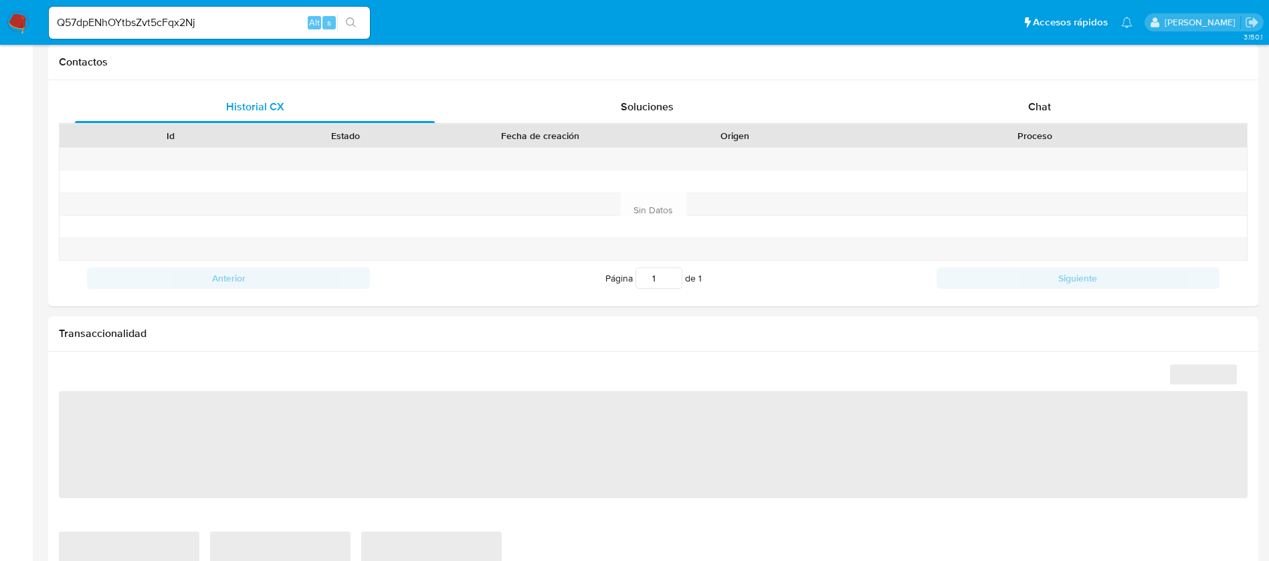
select select "10"
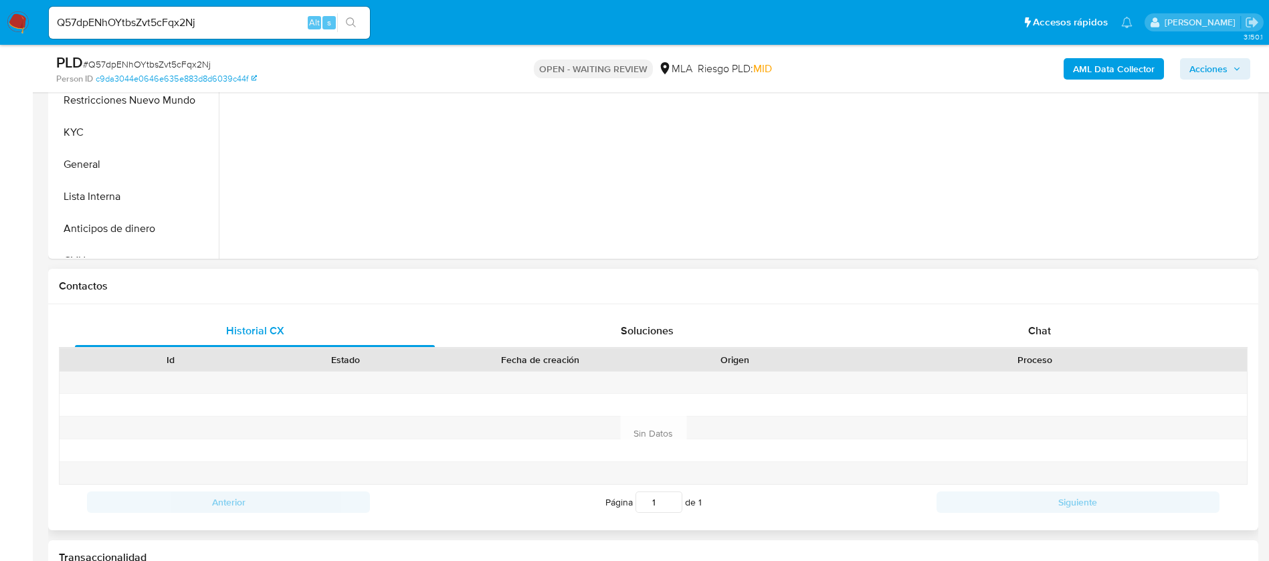
scroll to position [502, 0]
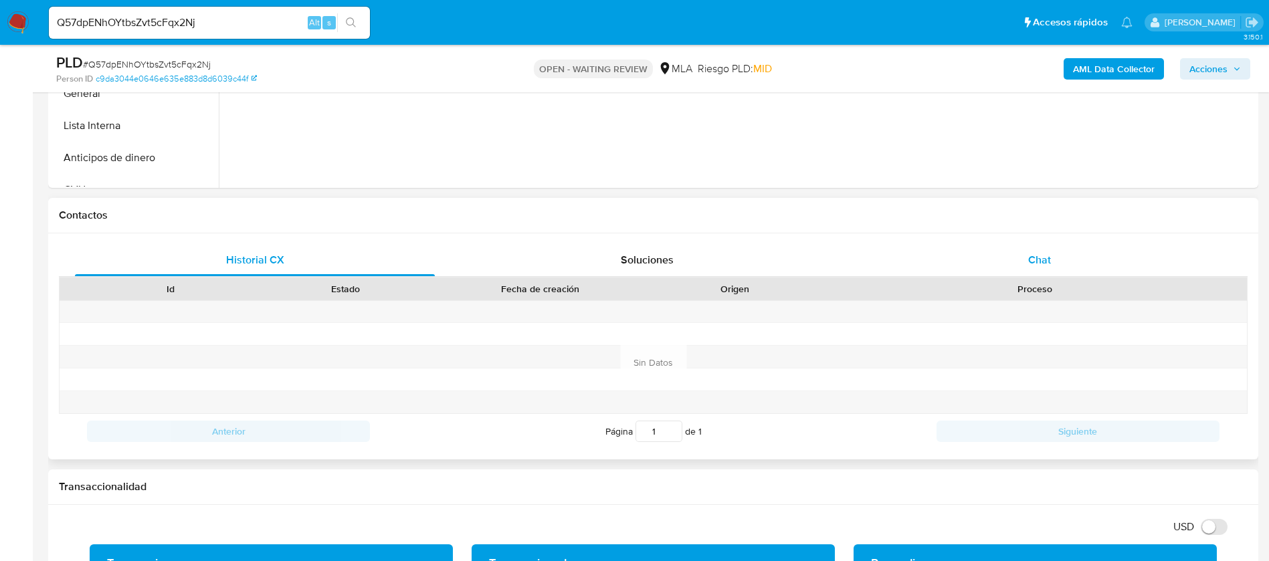
click at [1041, 253] on span "Chat" at bounding box center [1039, 259] width 23 height 15
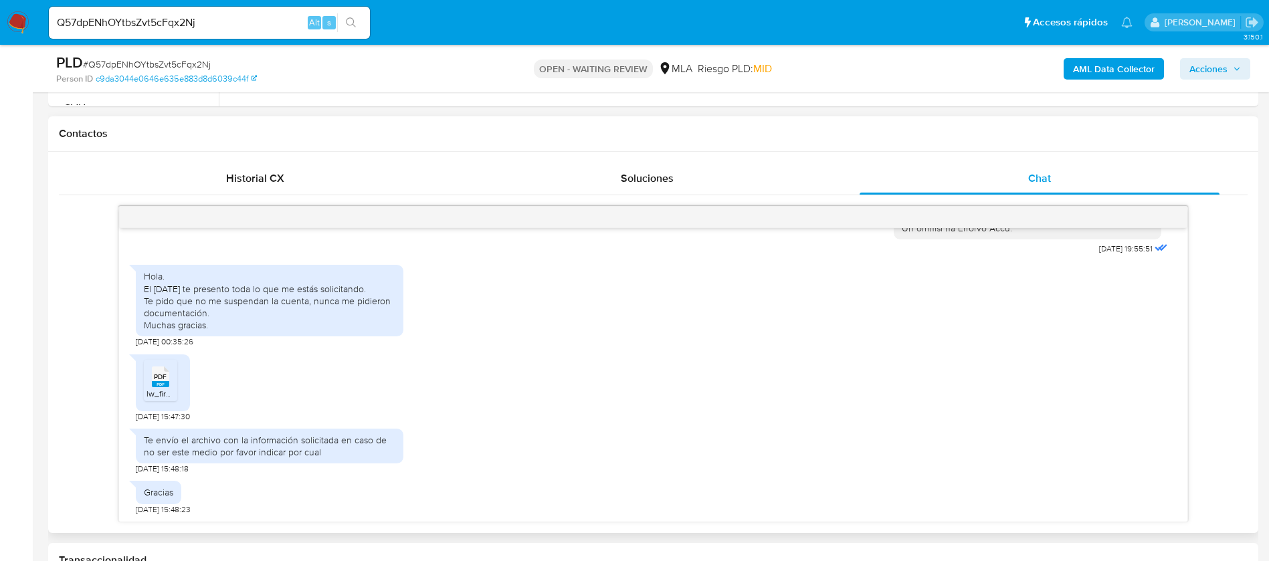
scroll to position [602, 0]
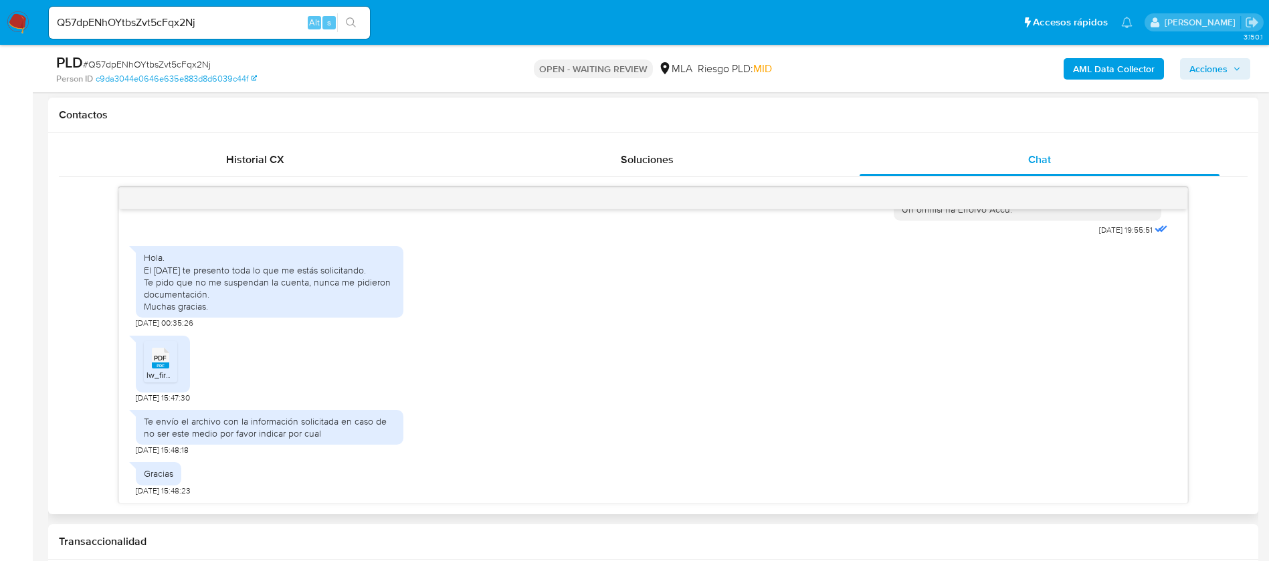
click at [159, 356] on span "PDF" at bounding box center [160, 358] width 13 height 9
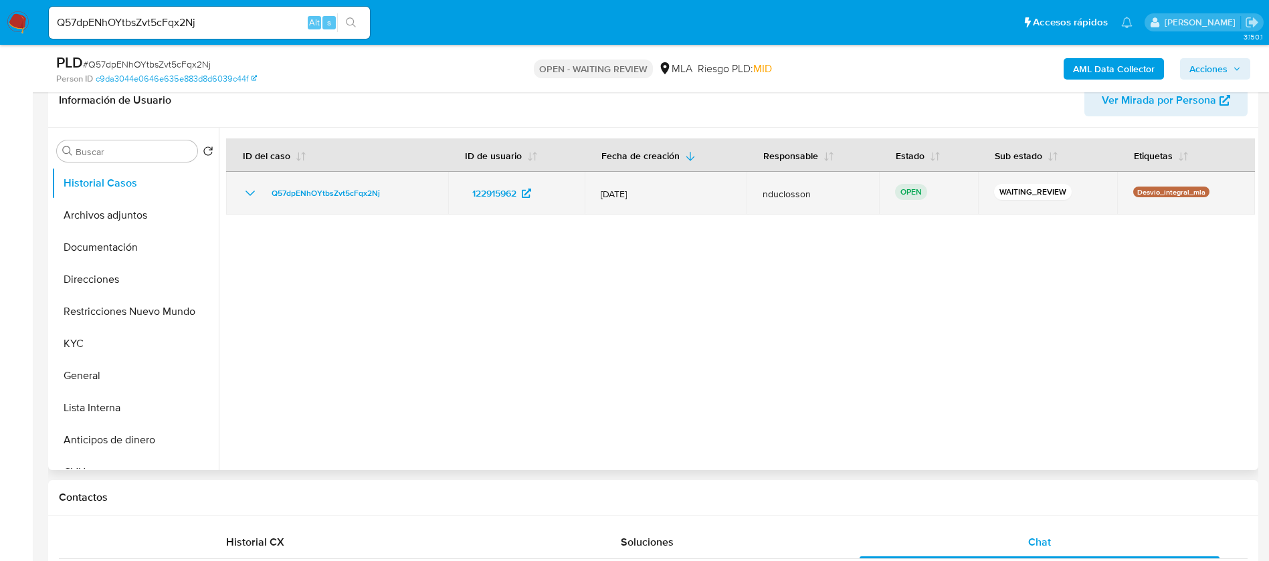
scroll to position [201, 0]
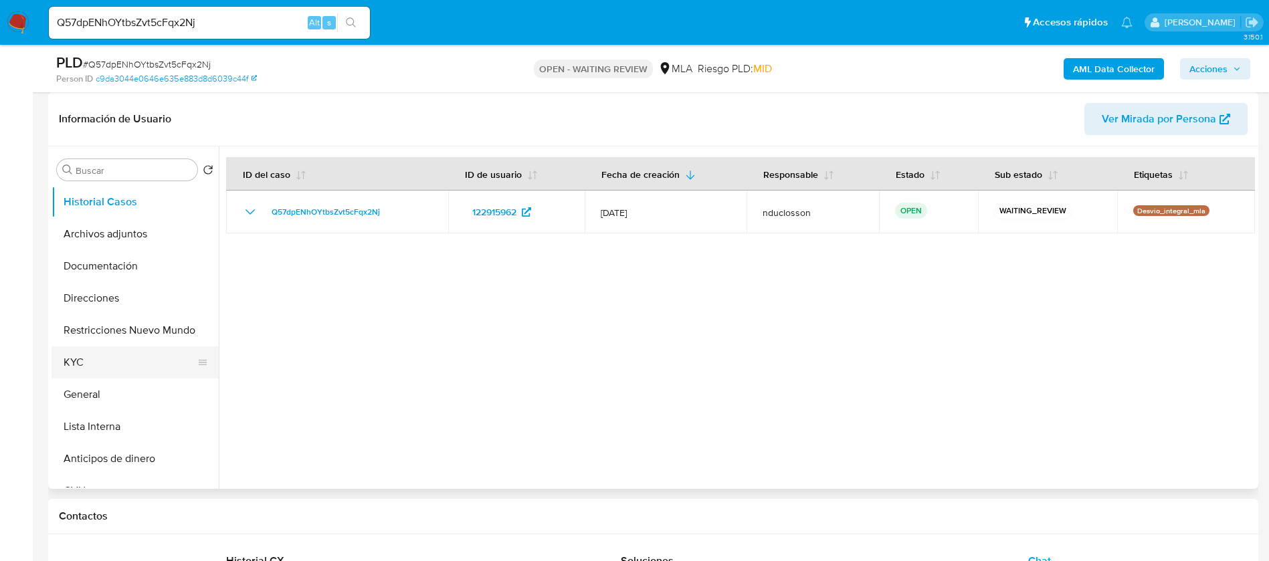
click at [155, 363] on button "KYC" at bounding box center [129, 362] width 156 height 32
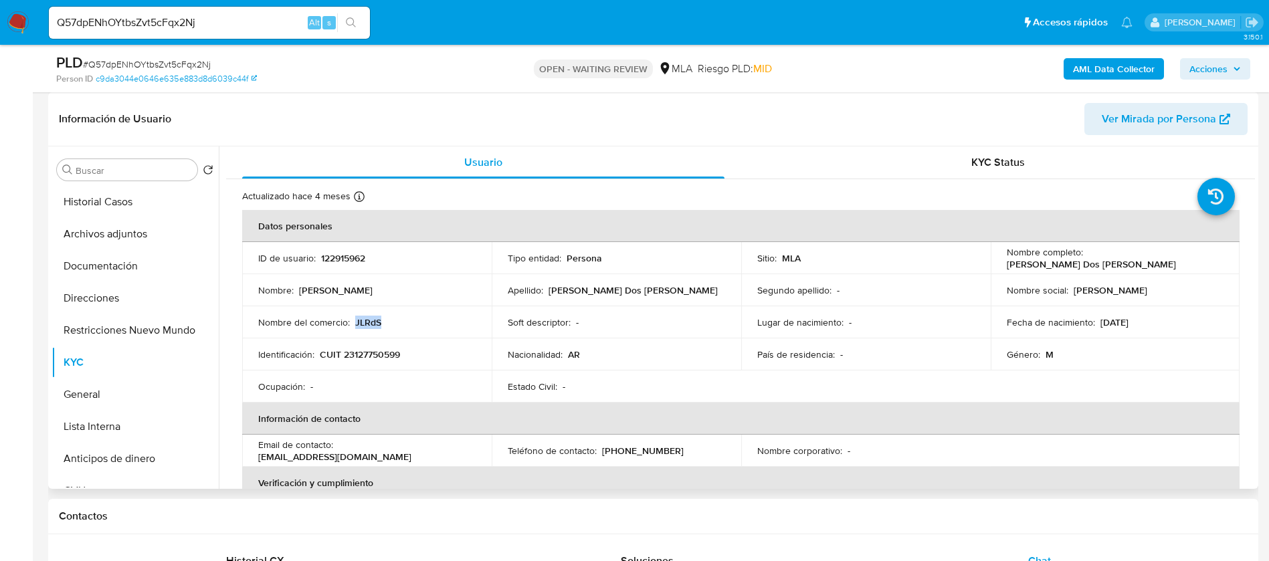
drag, startPoint x: 389, startPoint y: 324, endPoint x: 354, endPoint y: 326, distance: 35.5
click at [354, 326] on div "Nombre del comercio : JLRdS" at bounding box center [366, 322] width 217 height 12
copy p "JLRdS"
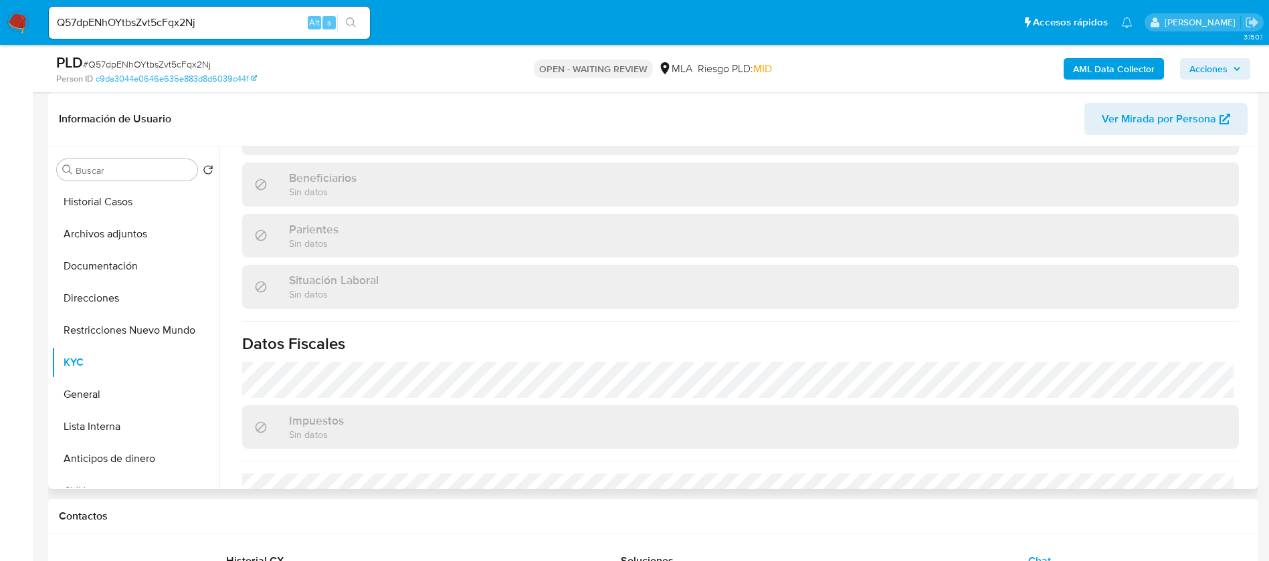
scroll to position [692, 0]
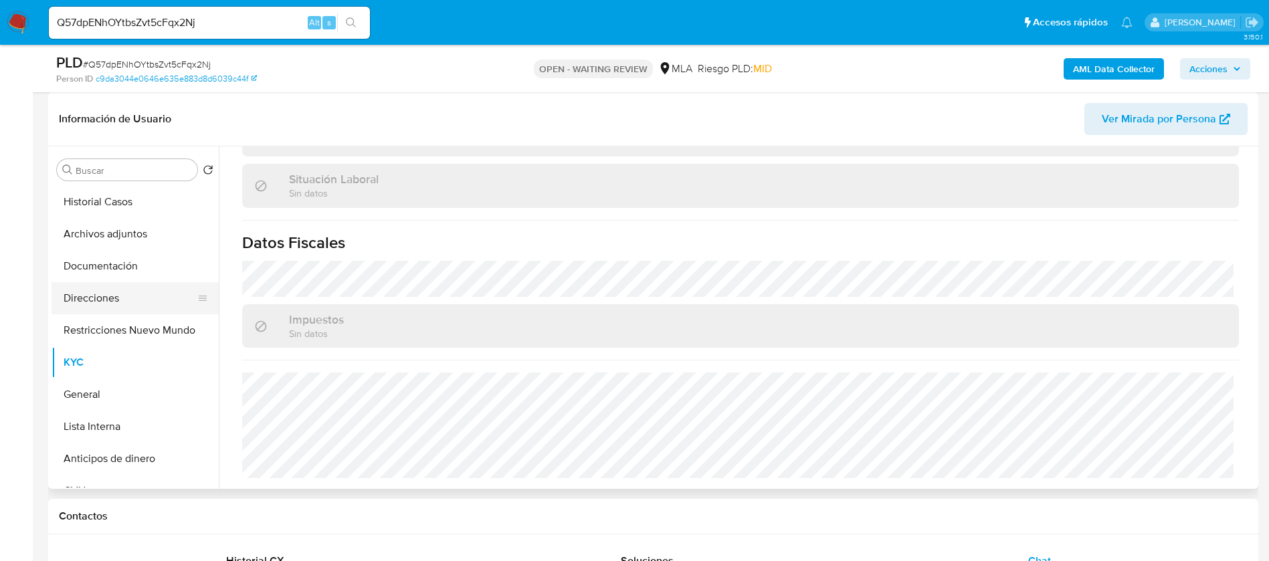
click at [106, 310] on button "Direcciones" at bounding box center [129, 298] width 156 height 32
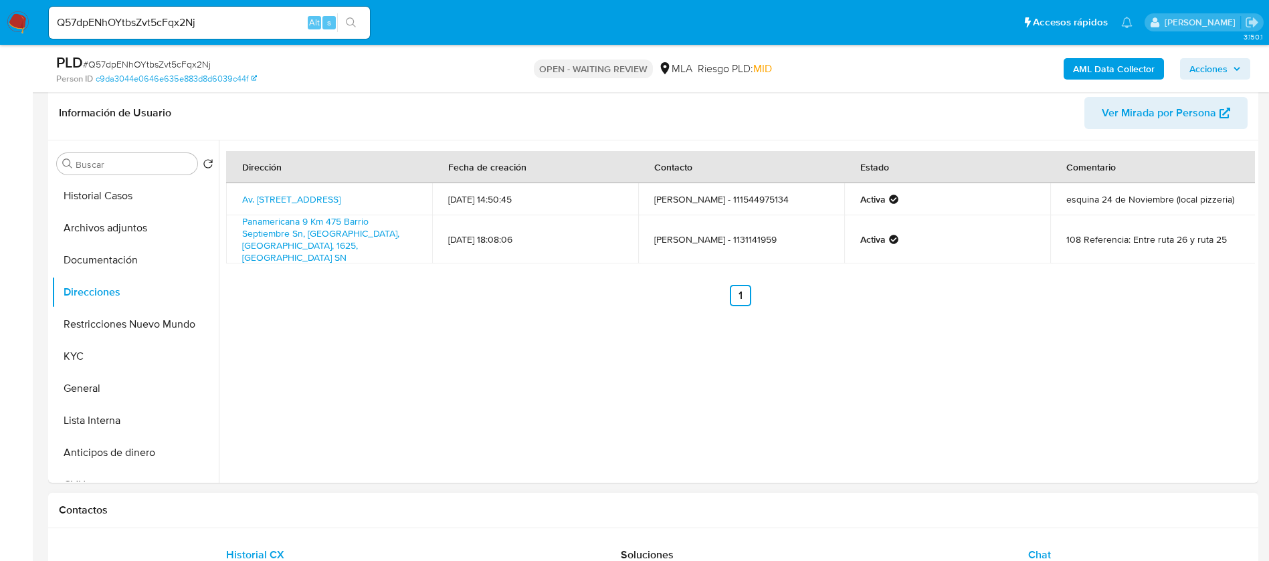
scroll to position [201, 0]
